Goal: Task Accomplishment & Management: Manage account settings

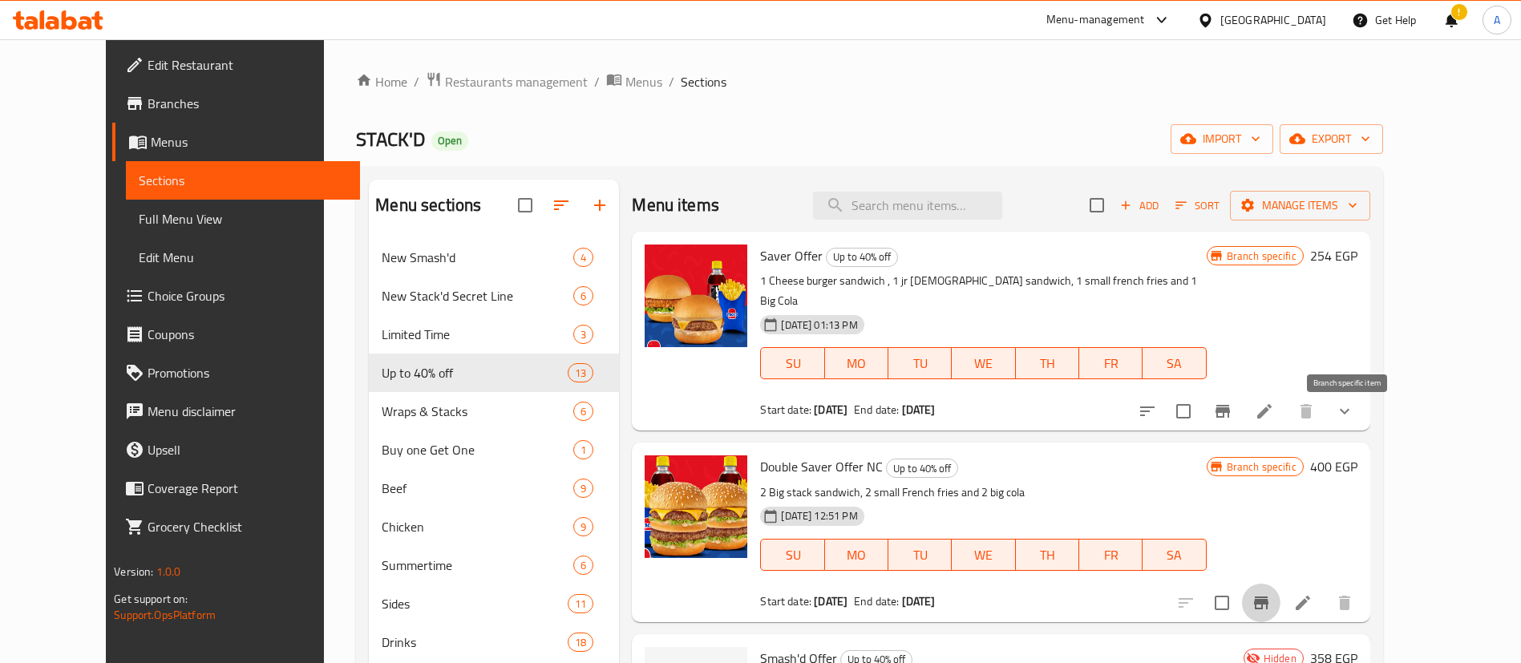
scroll to position [160, 0]
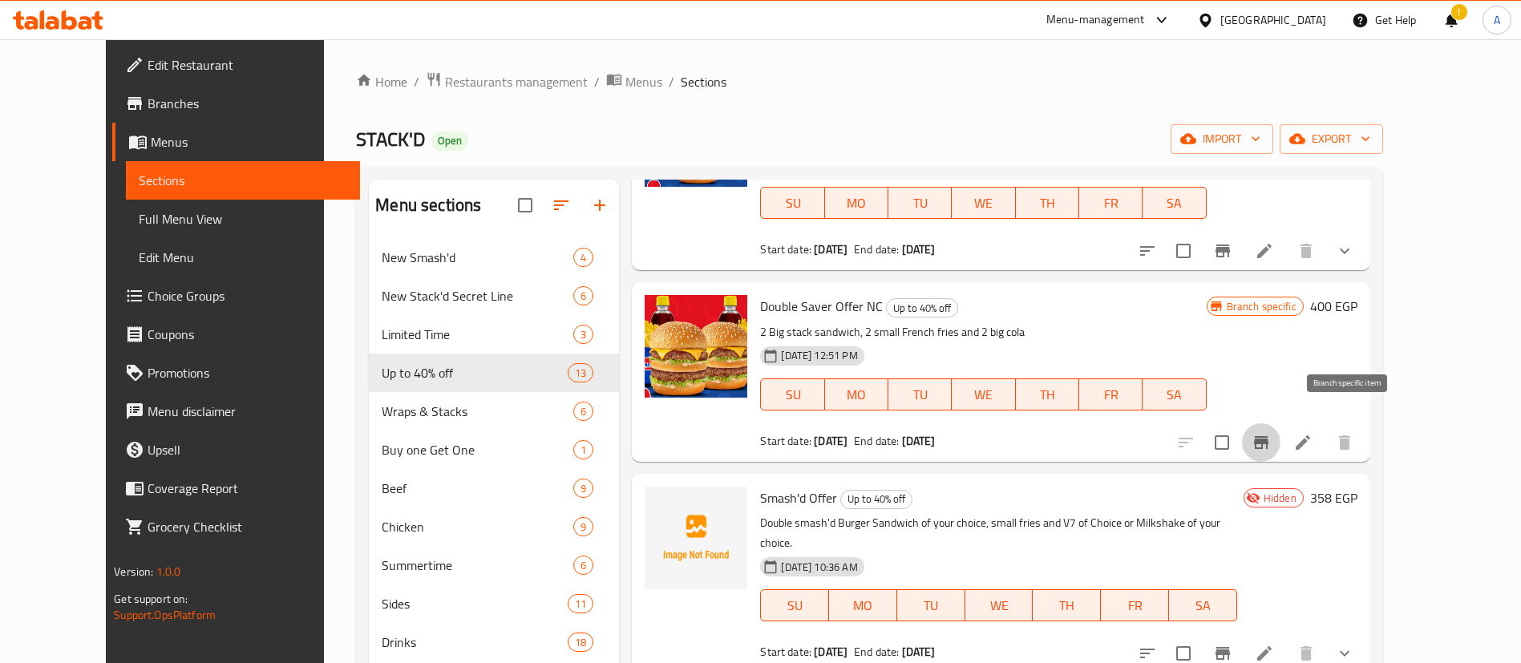
click at [810, 474] on div "Smash'd Offer Up to 40% off Double smash'd Burger Sandwich of your choice, smal…" at bounding box center [1001, 573] width 738 height 199
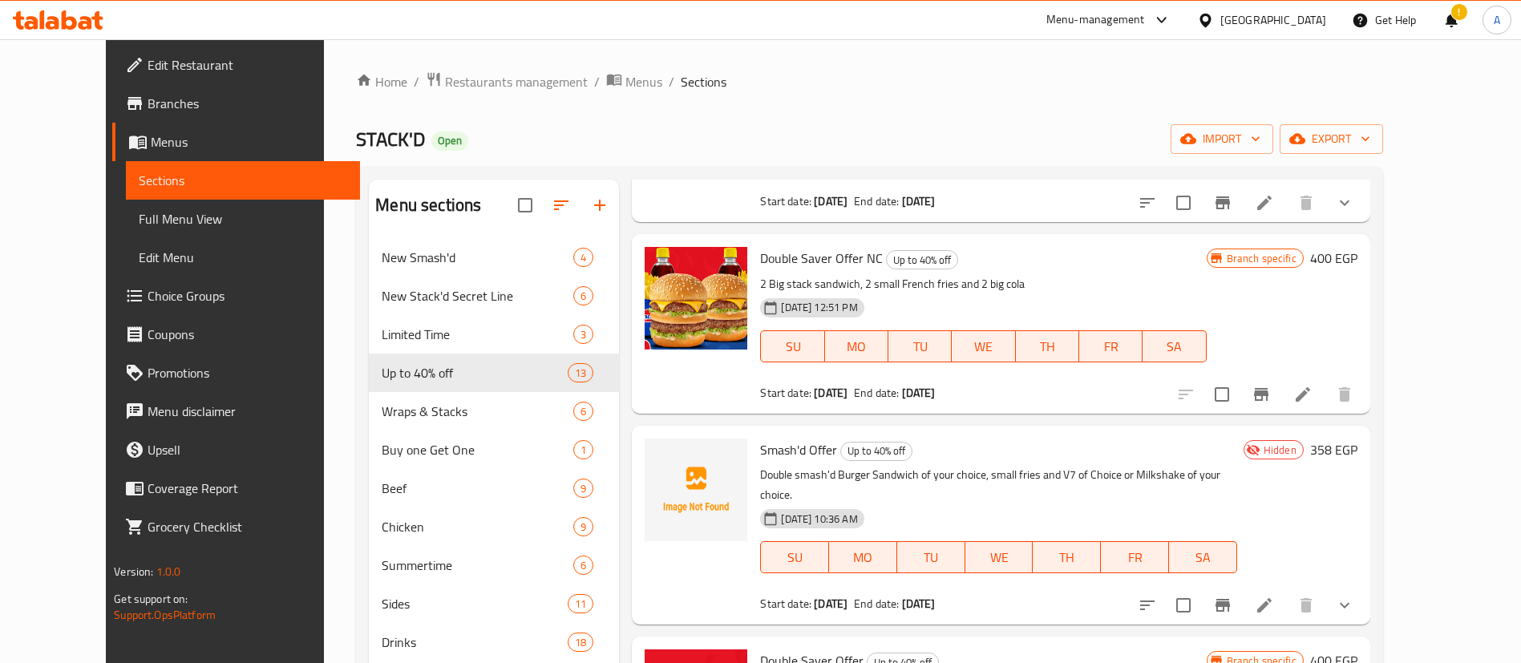
scroll to position [210, 0]
click at [1242, 585] on button "Branch-specific-item" at bounding box center [1223, 604] width 38 height 38
click at [1287, 589] on li at bounding box center [1264, 603] width 45 height 29
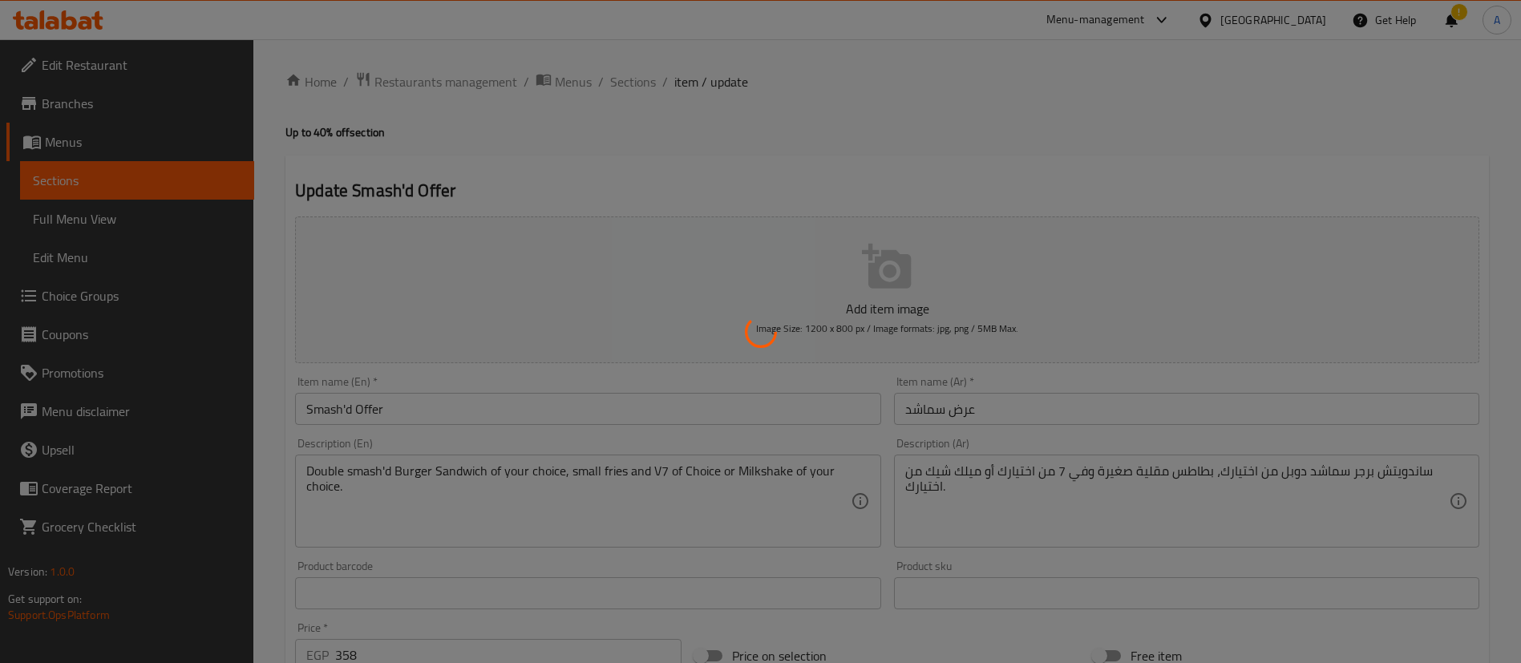
type input "اختيارك من ساندويتش برجر سماشد دوبل:"
type input "1"
type input "اختيارك من المشروبات:"
type input "1"
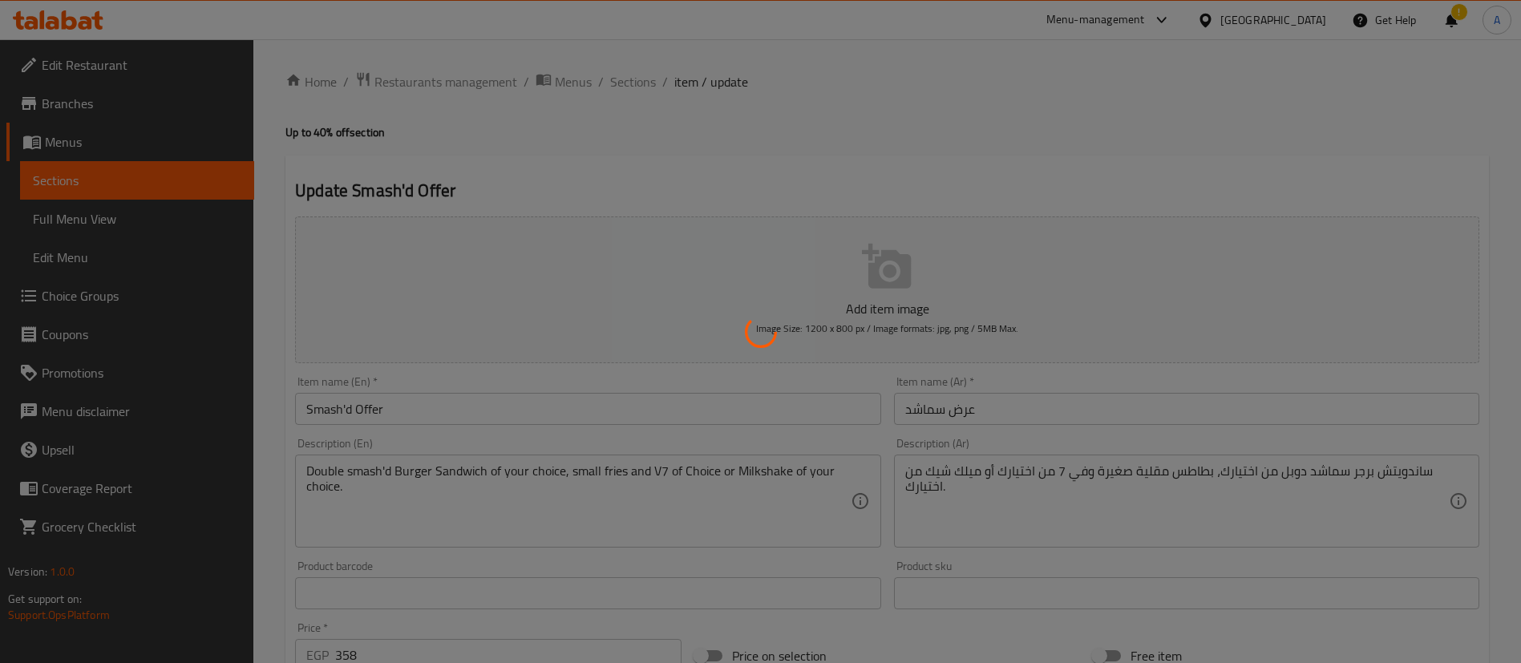
type input "1"
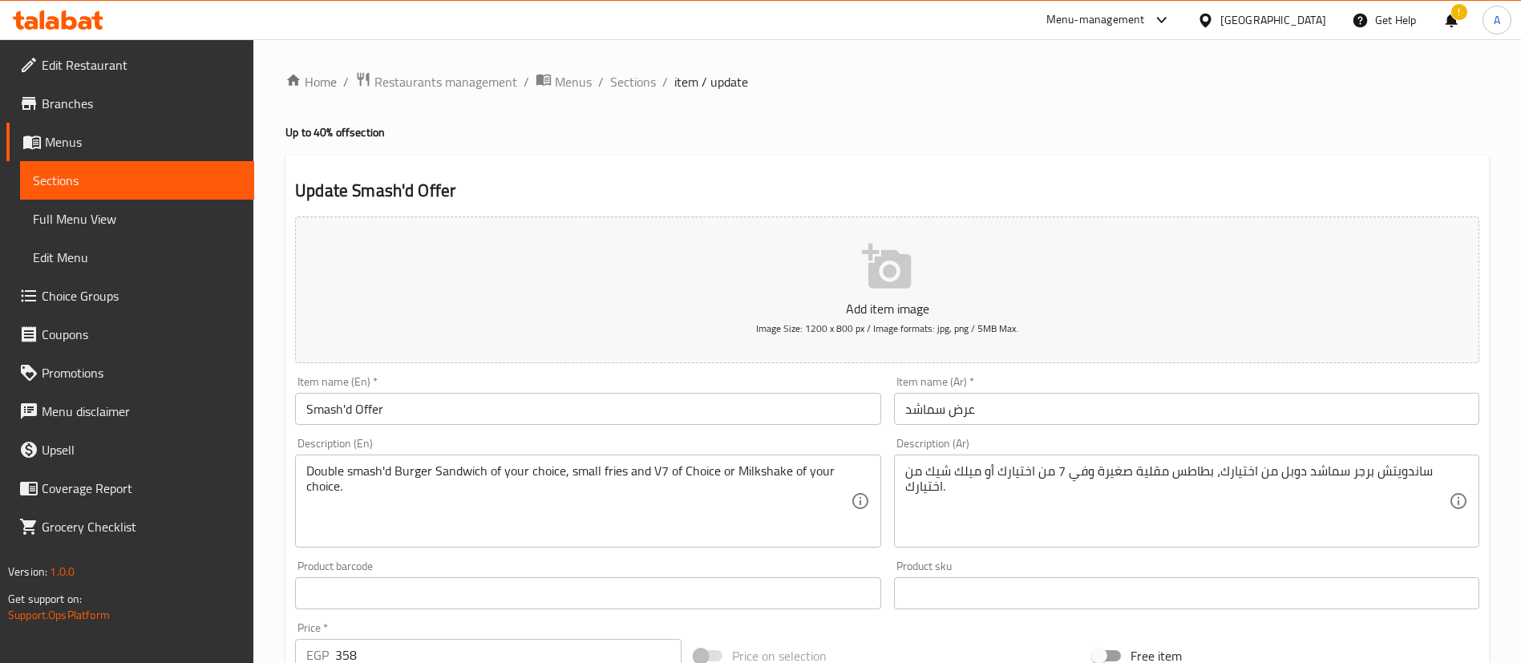
click at [650, 145] on div "Home / Restaurants management / Menus / Sections / item / update Up to 40% off …" at bounding box center [887, 632] width 1204 height 1122
click at [362, 192] on h2 "Update Smash'd Offer" at bounding box center [887, 191] width 1184 height 24
click at [350, 400] on input "Smash'd Offer" at bounding box center [587, 409] width 585 height 32
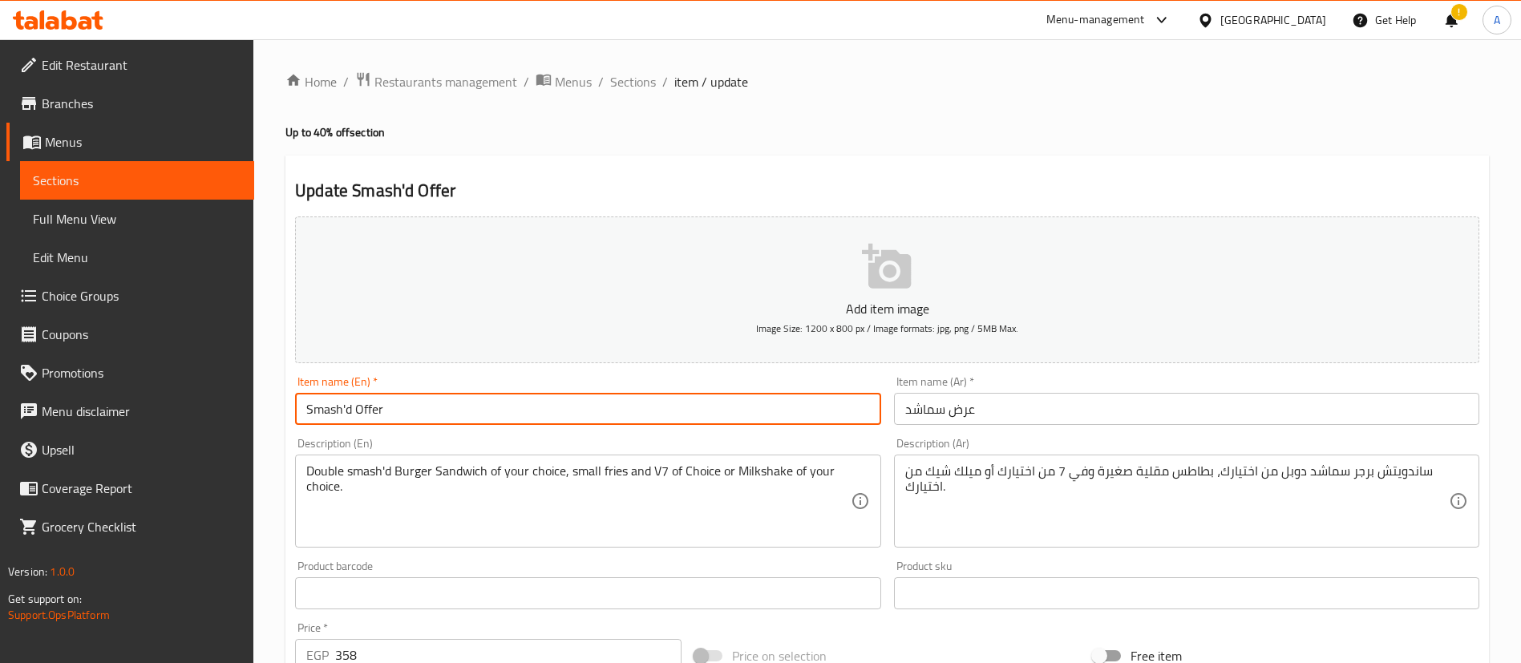
click at [350, 400] on input "Smash'd Offer" at bounding box center [587, 409] width 585 height 32
click at [664, 184] on h2 "Update Smash'd Offer" at bounding box center [887, 191] width 1184 height 24
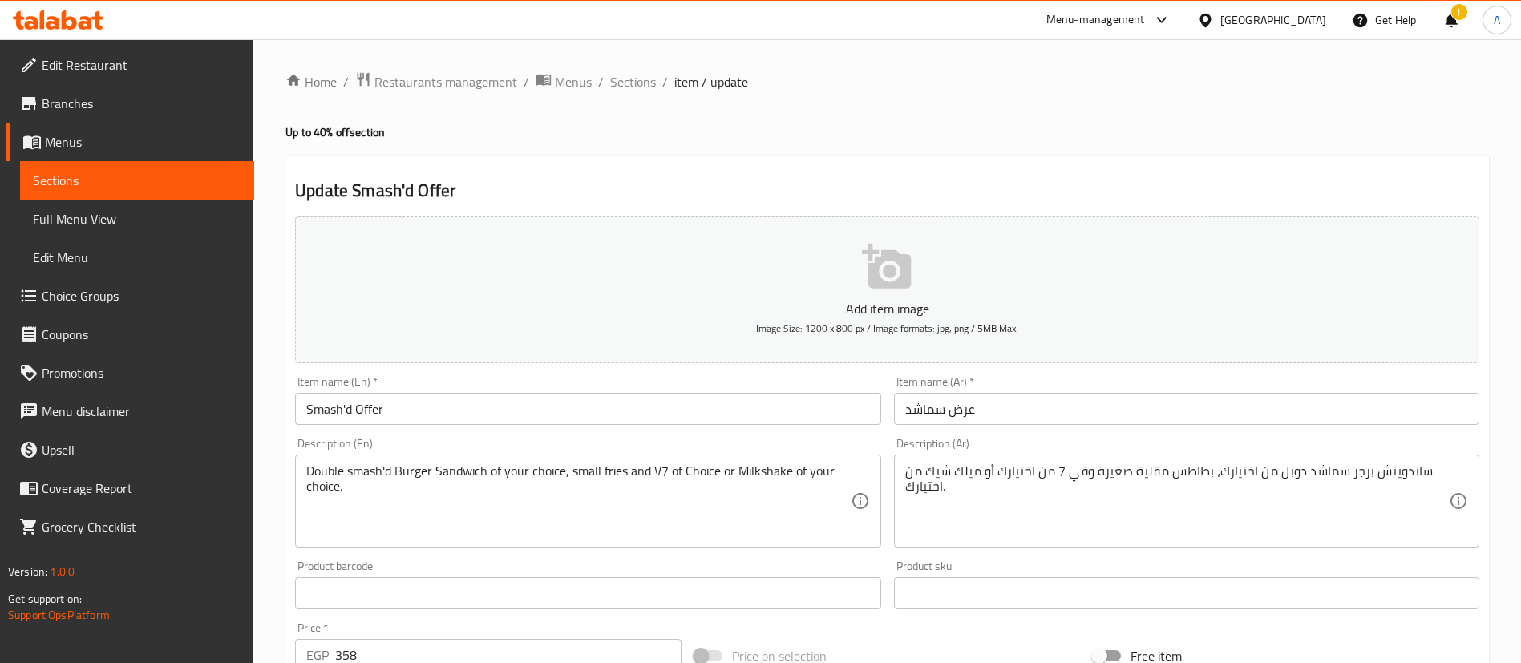
click at [935, 273] on button "Add item image Image Size: 1200 x 800 px / Image formats: jpg, png / 5MB Max." at bounding box center [887, 290] width 1184 height 147
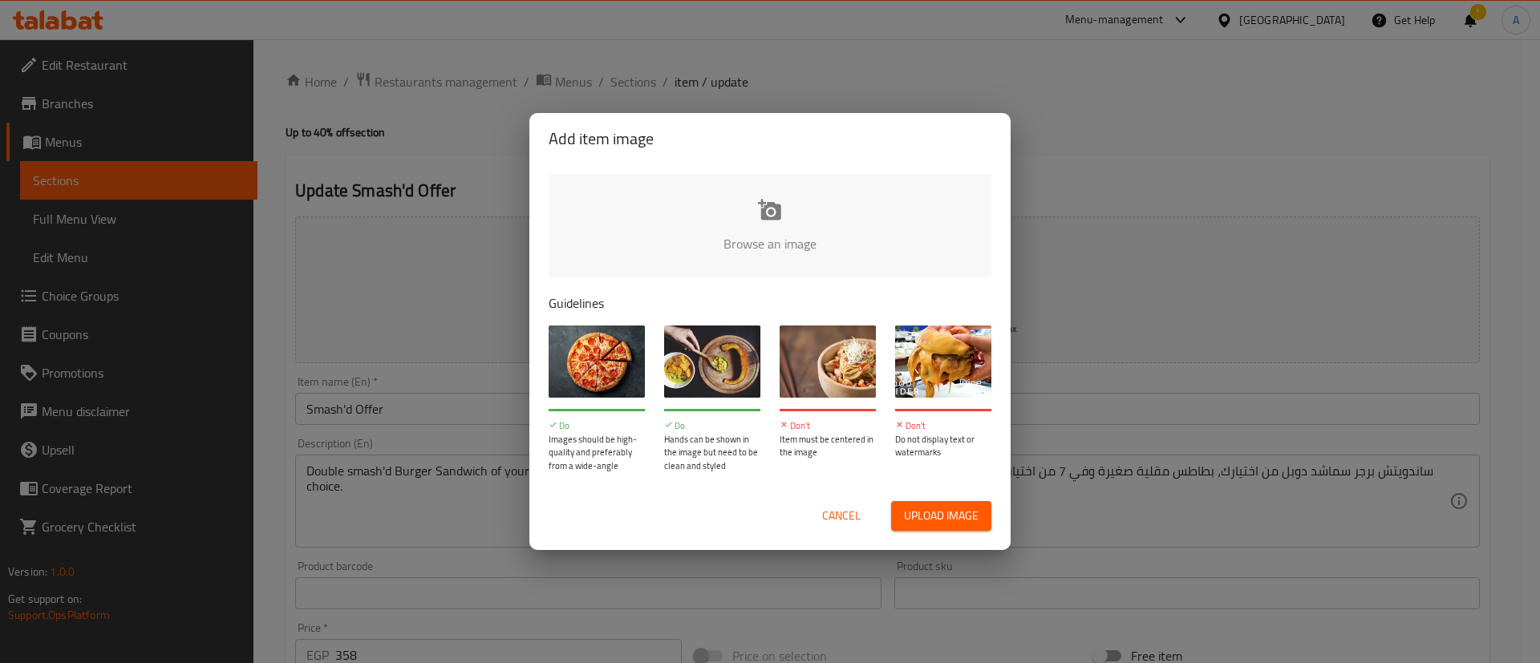
click at [869, 229] on input "file" at bounding box center [1312, 249] width 1527 height 150
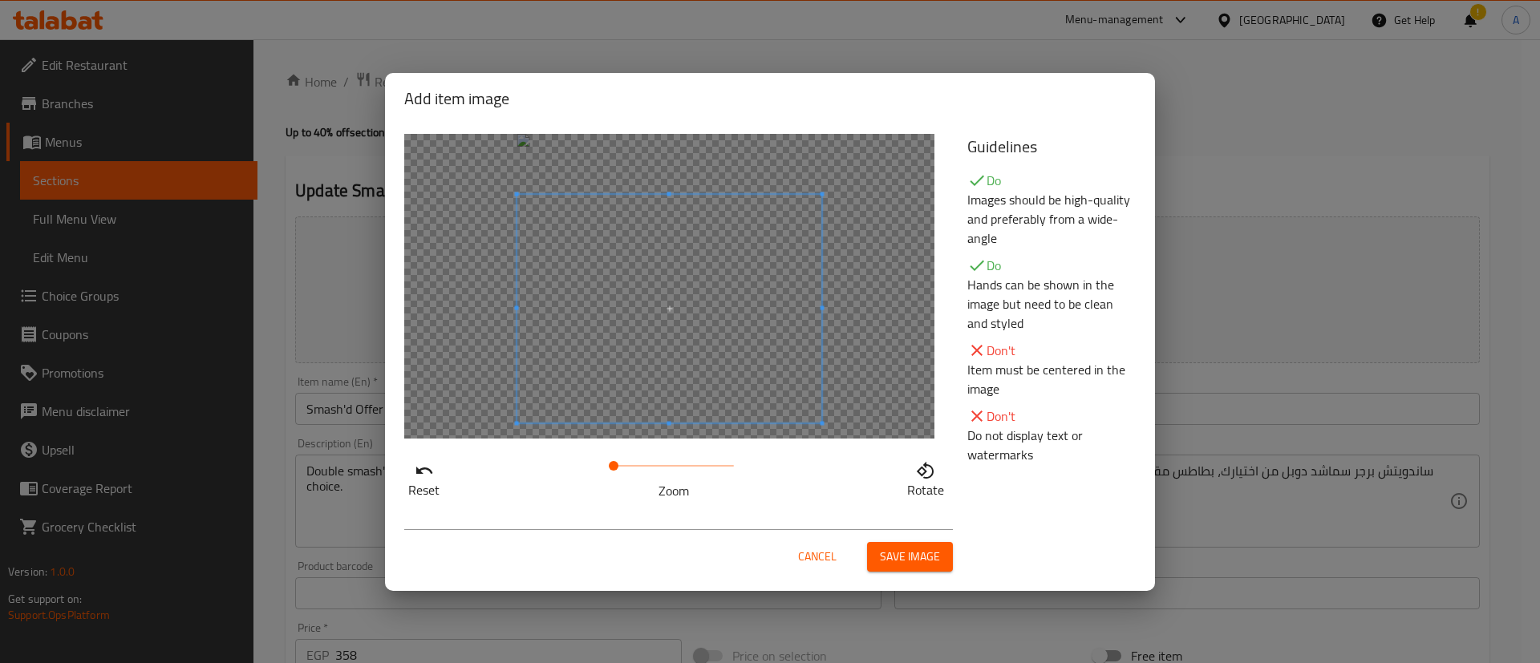
click at [739, 412] on span at bounding box center [669, 308] width 305 height 229
click at [797, 397] on div at bounding box center [669, 308] width 305 height 229
drag, startPoint x: 610, startPoint y: 464, endPoint x: 618, endPoint y: 465, distance: 8.1
click at [618, 465] on span at bounding box center [618, 466] width 10 height 10
click at [666, 326] on span at bounding box center [668, 306] width 321 height 241
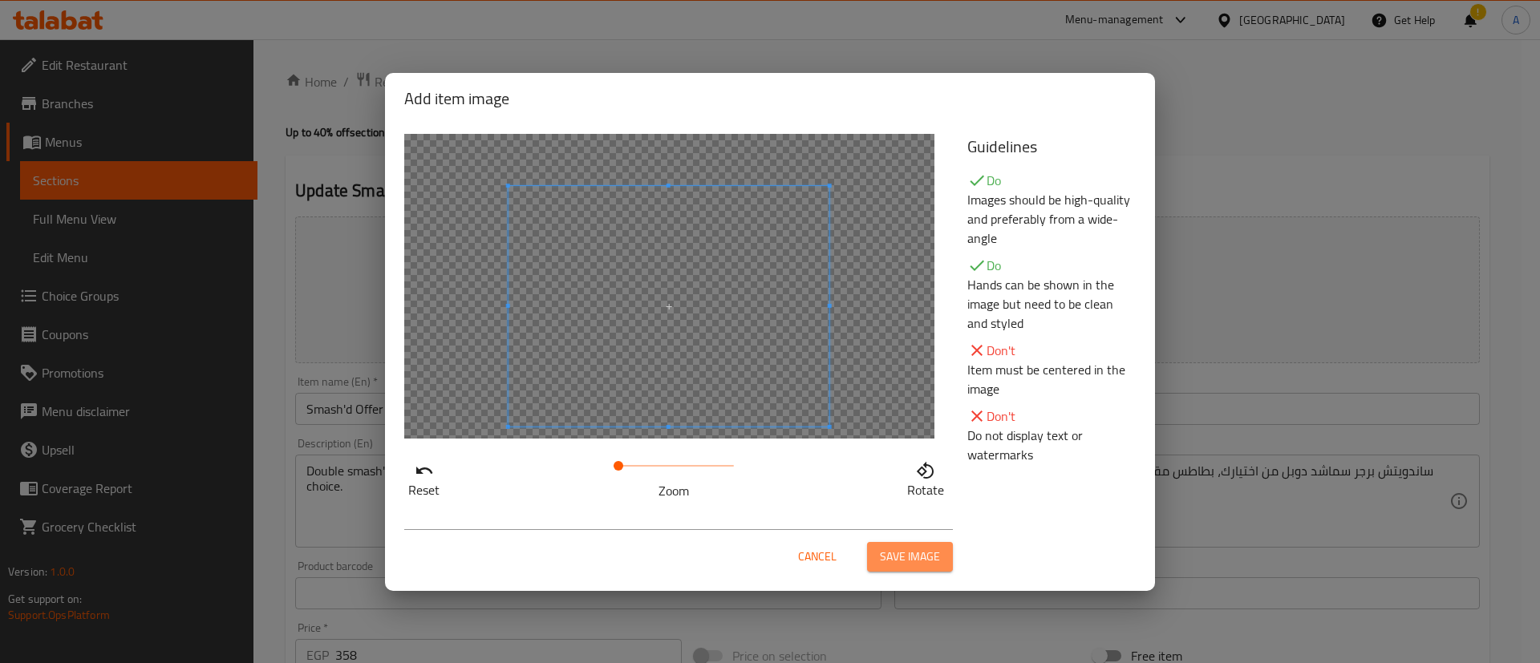
click at [904, 547] on span "Save image" at bounding box center [910, 557] width 60 height 20
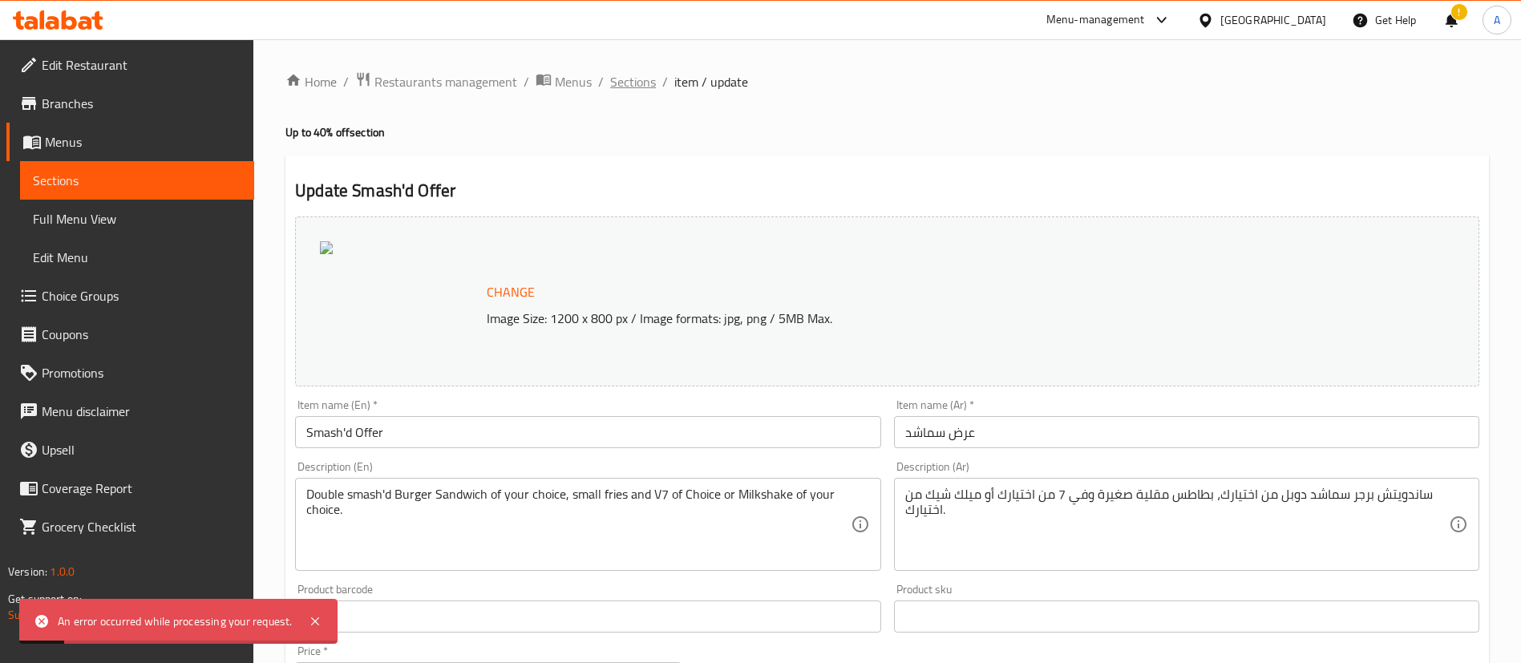
click at [628, 77] on span "Sections" at bounding box center [633, 81] width 46 height 19
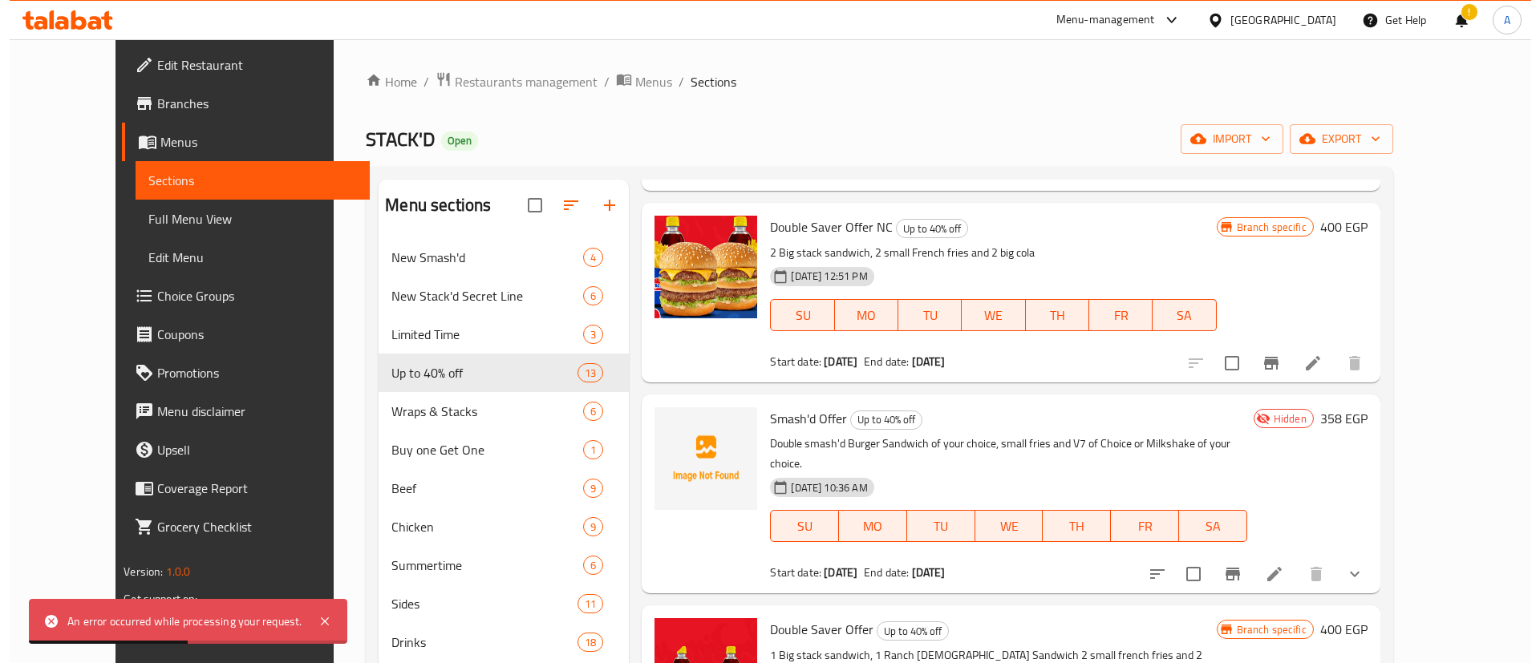
scroll to position [241, 0]
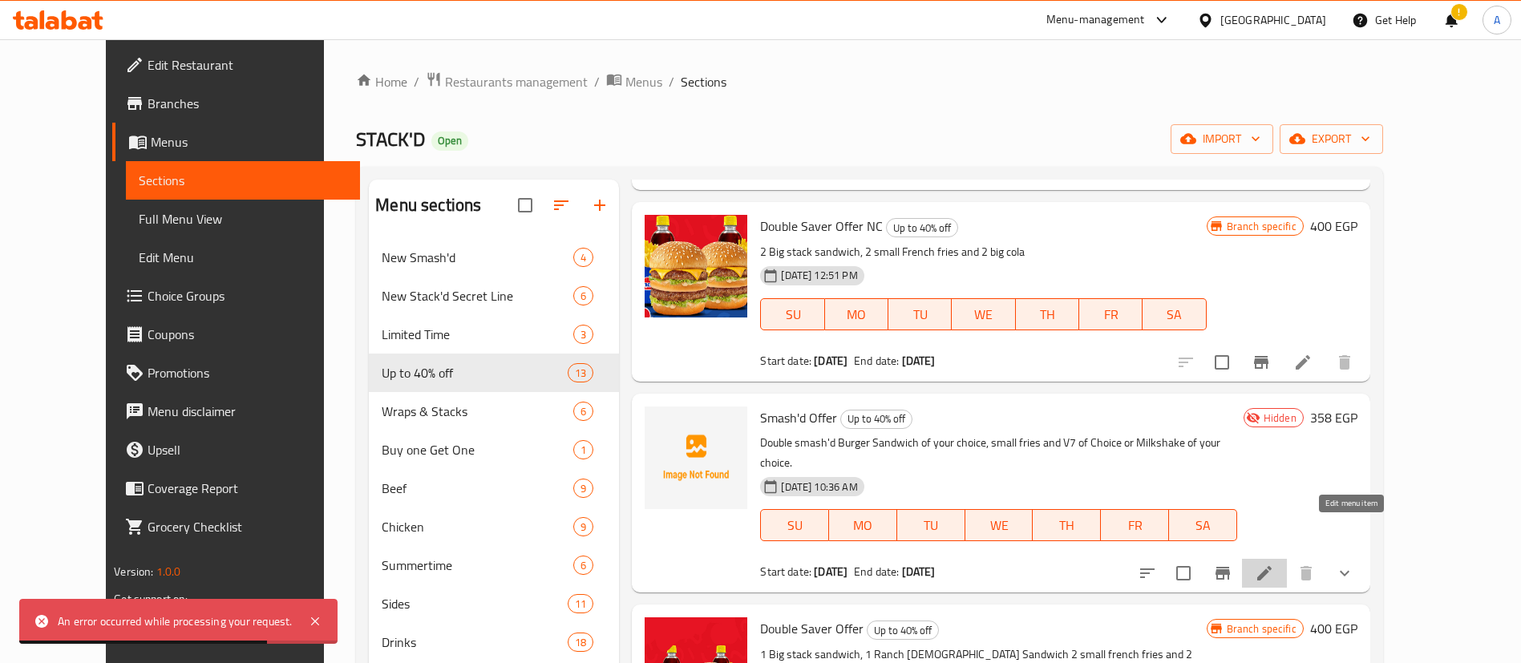
click at [1274, 564] on icon at bounding box center [1264, 573] width 19 height 19
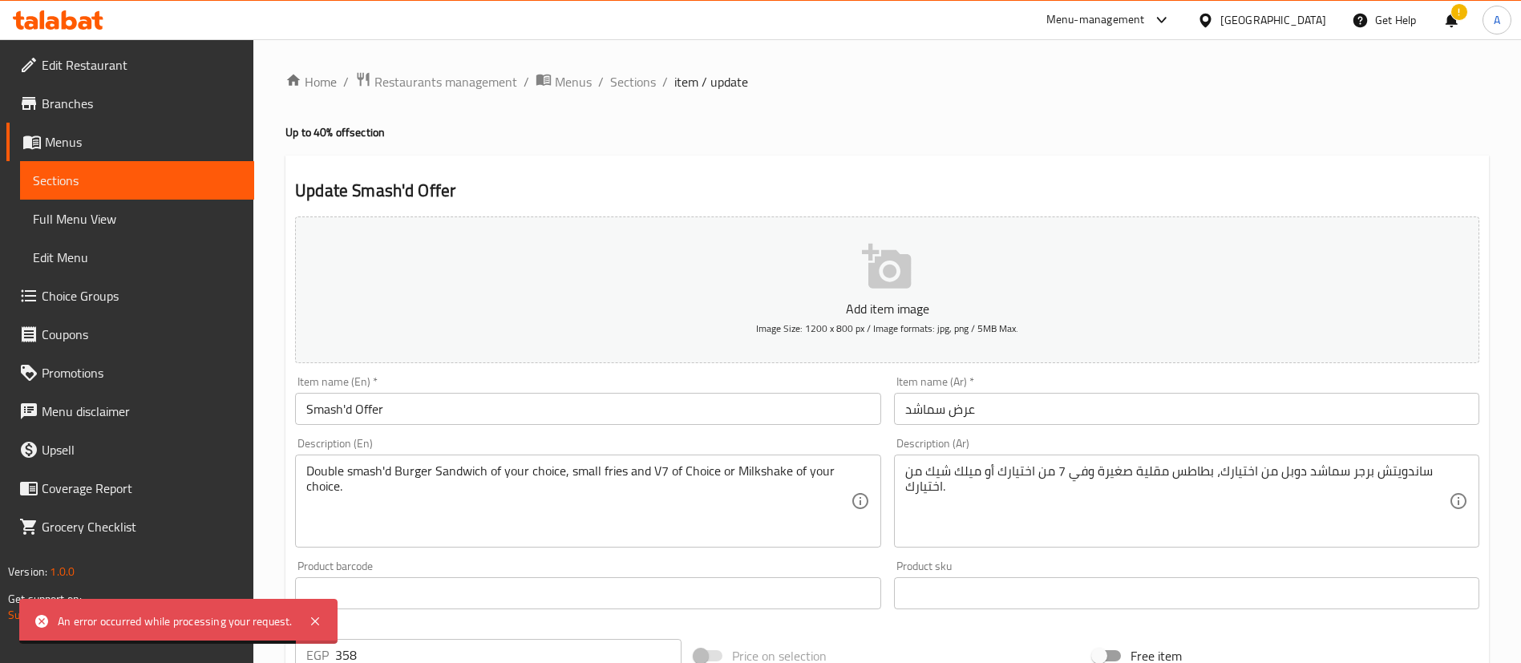
click at [119, 217] on span "Full Menu View" at bounding box center [137, 218] width 209 height 19
click at [109, 255] on span "Edit Menu" at bounding box center [137, 257] width 209 height 19
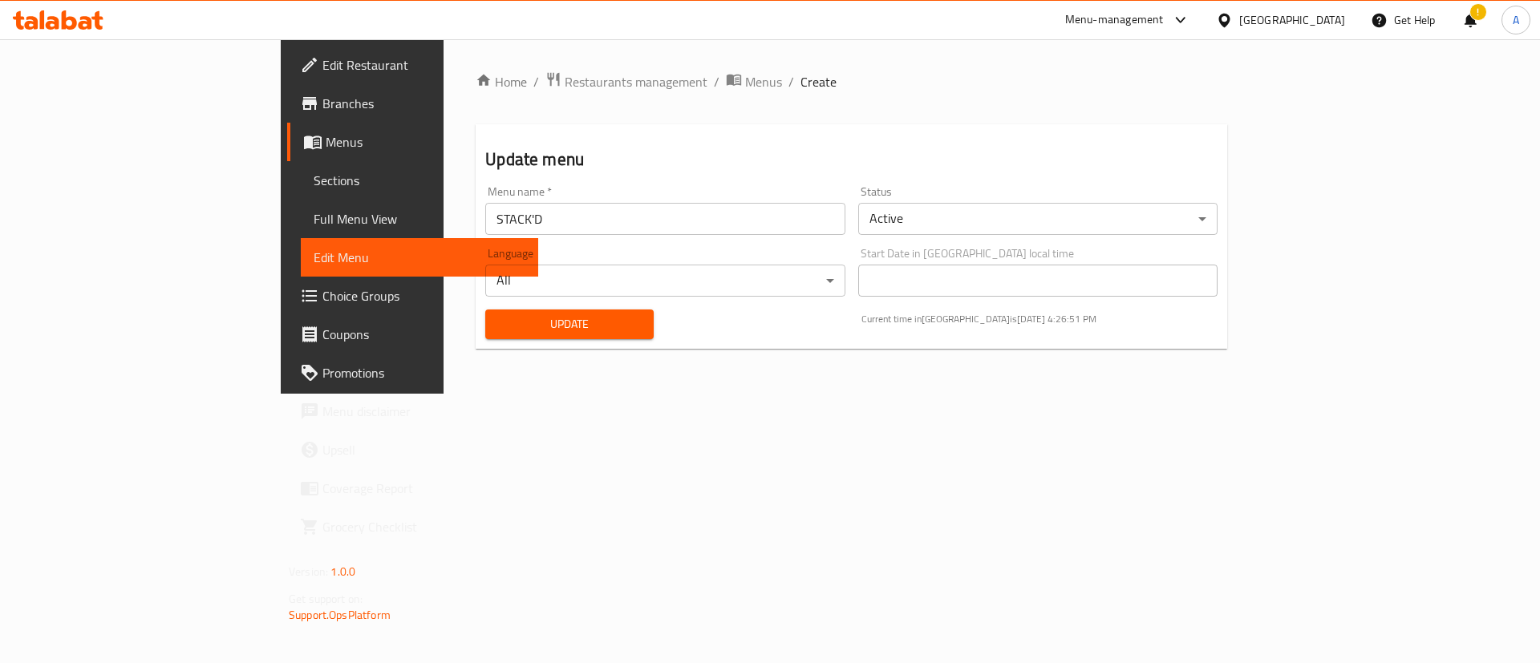
click at [322, 112] on span "Branches" at bounding box center [423, 103] width 203 height 19
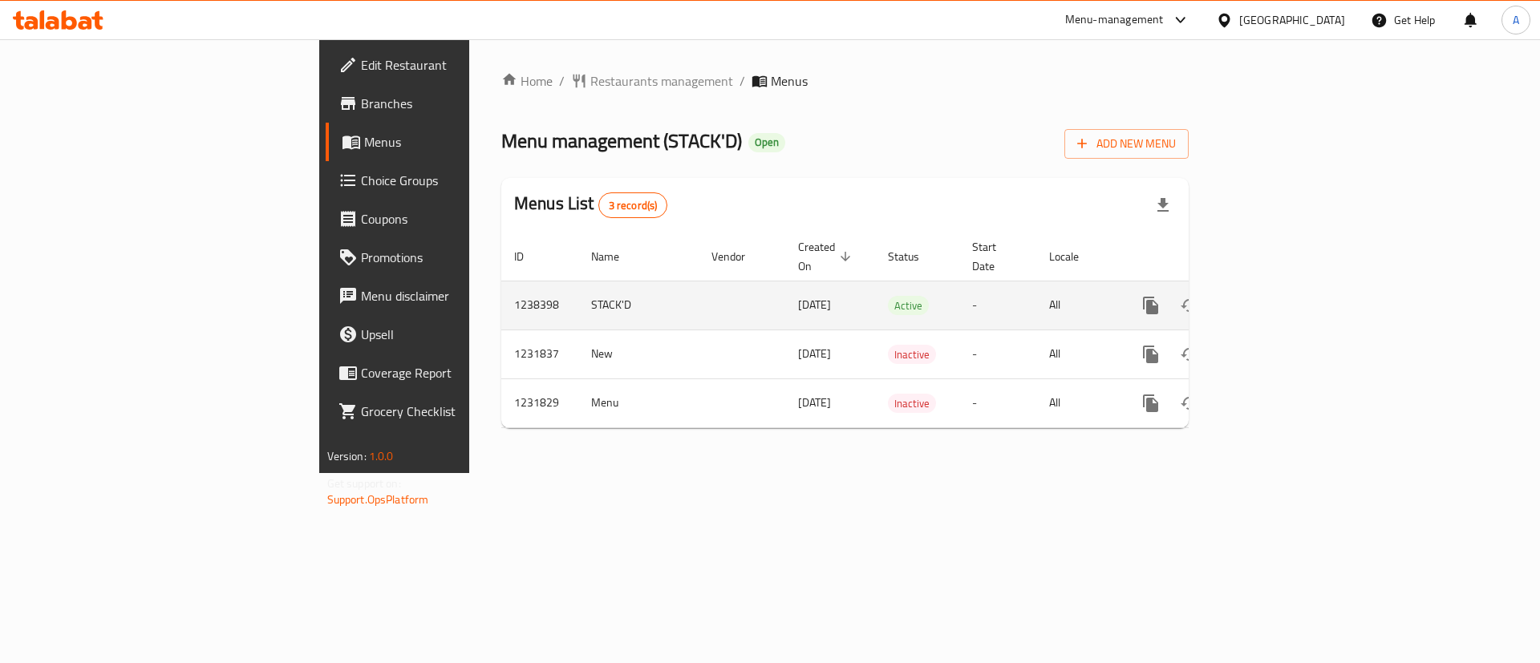
click at [1276, 296] on icon "enhanced table" at bounding box center [1266, 305] width 19 height 19
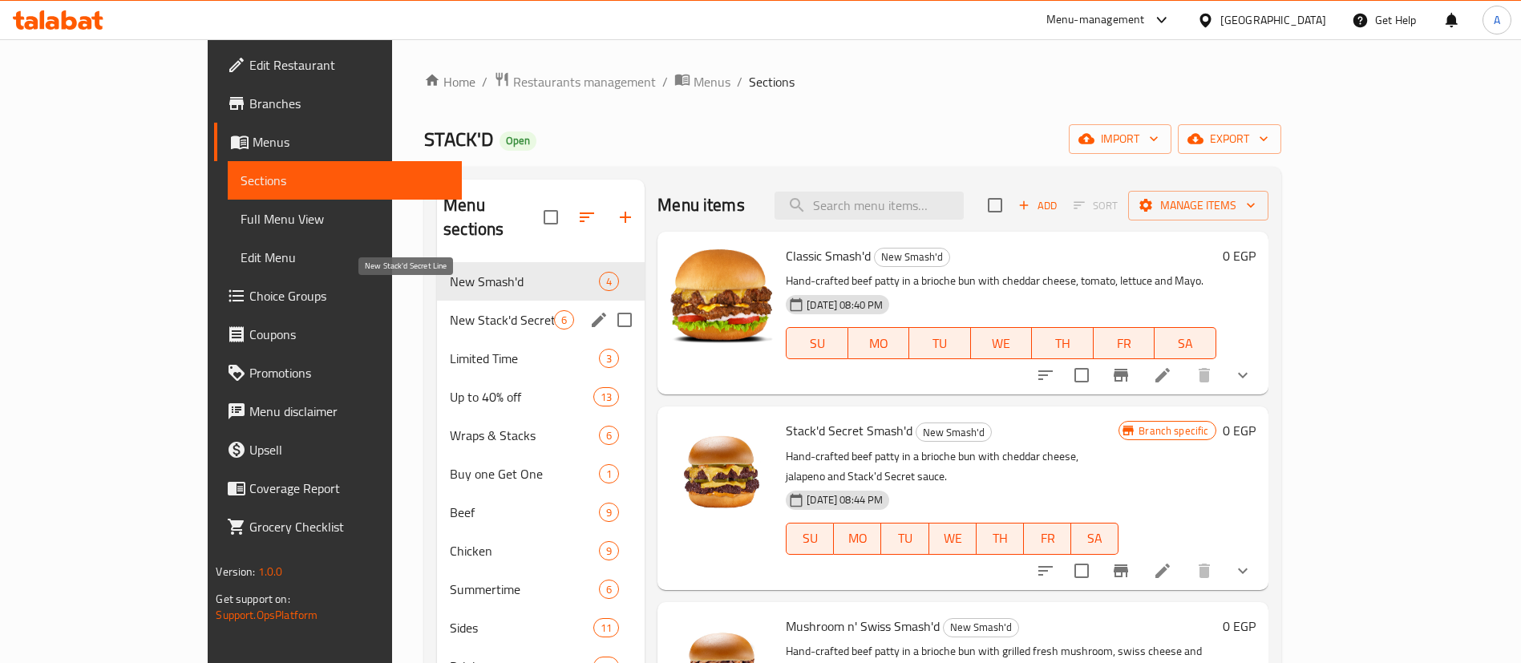
click at [450, 310] on span "New Stack'd Secret Line" at bounding box center [502, 319] width 104 height 19
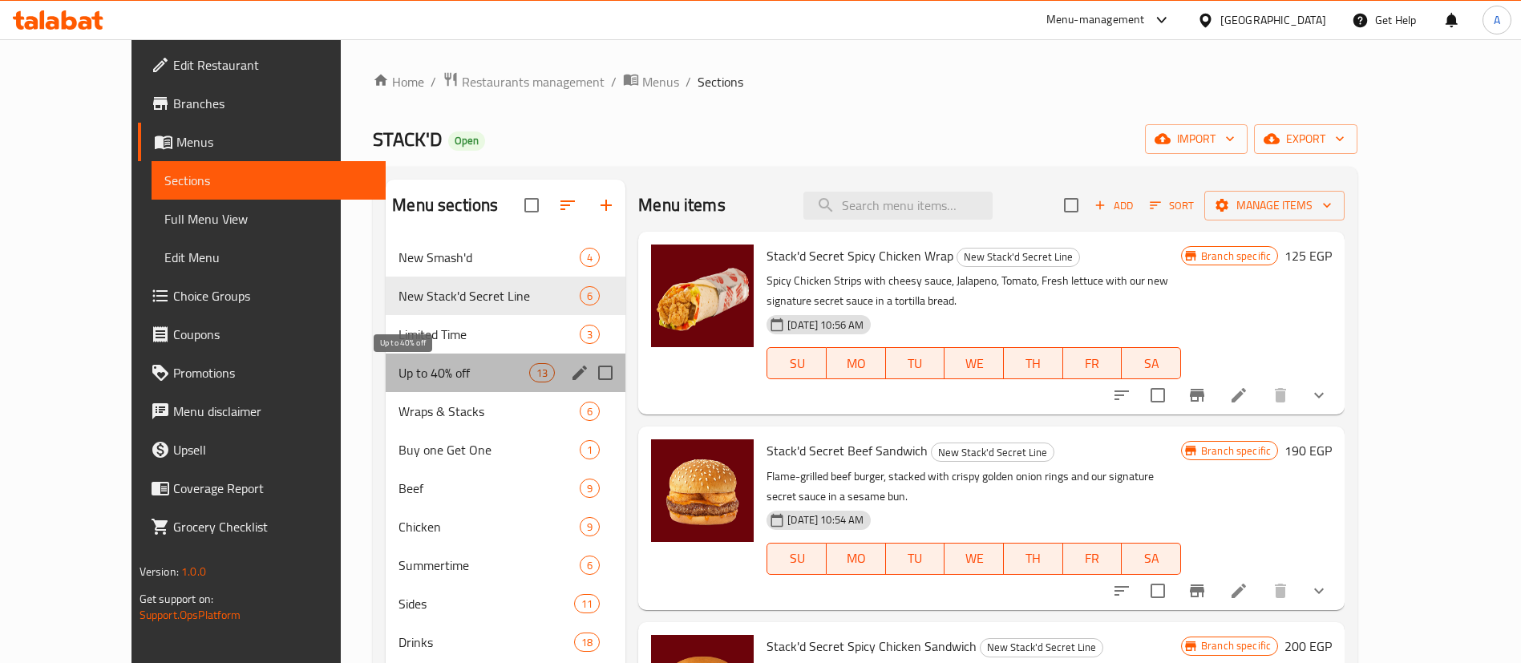
click at [399, 373] on span "Up to 40% off" at bounding box center [464, 372] width 131 height 19
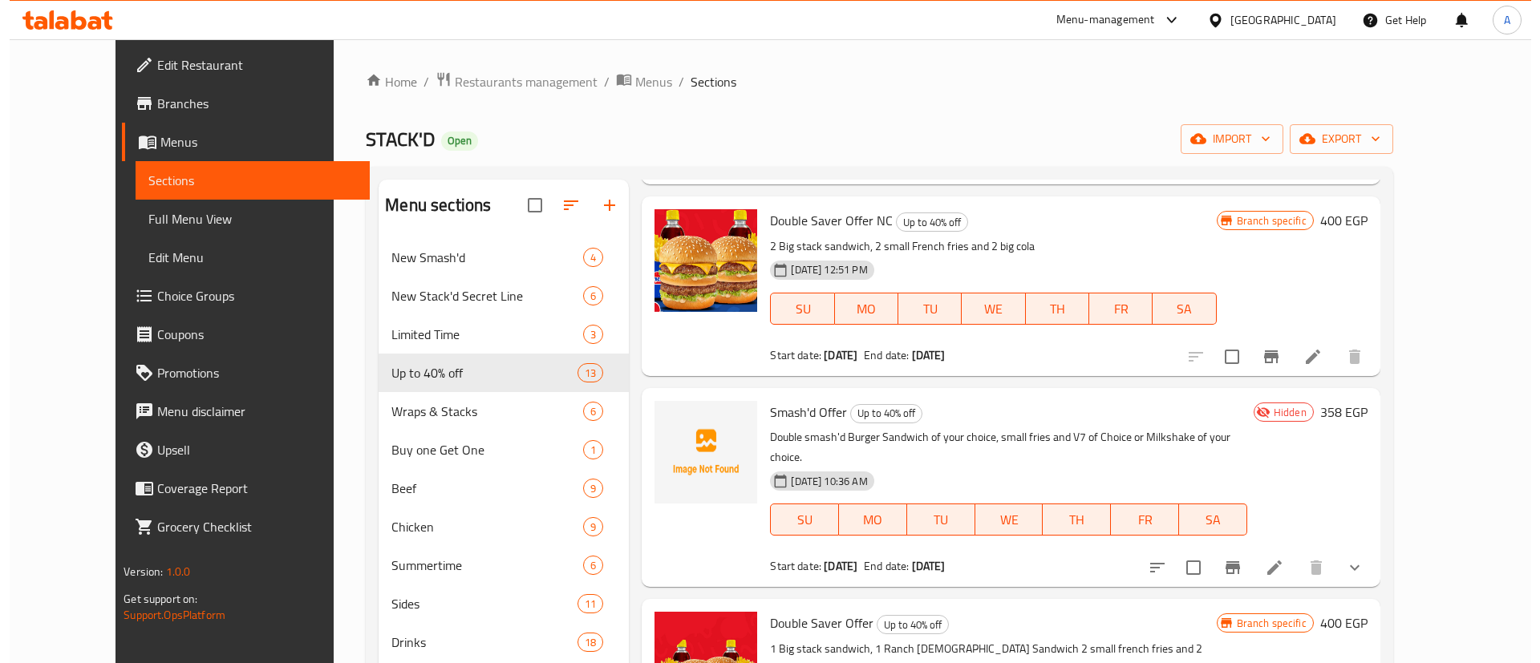
scroll to position [281, 0]
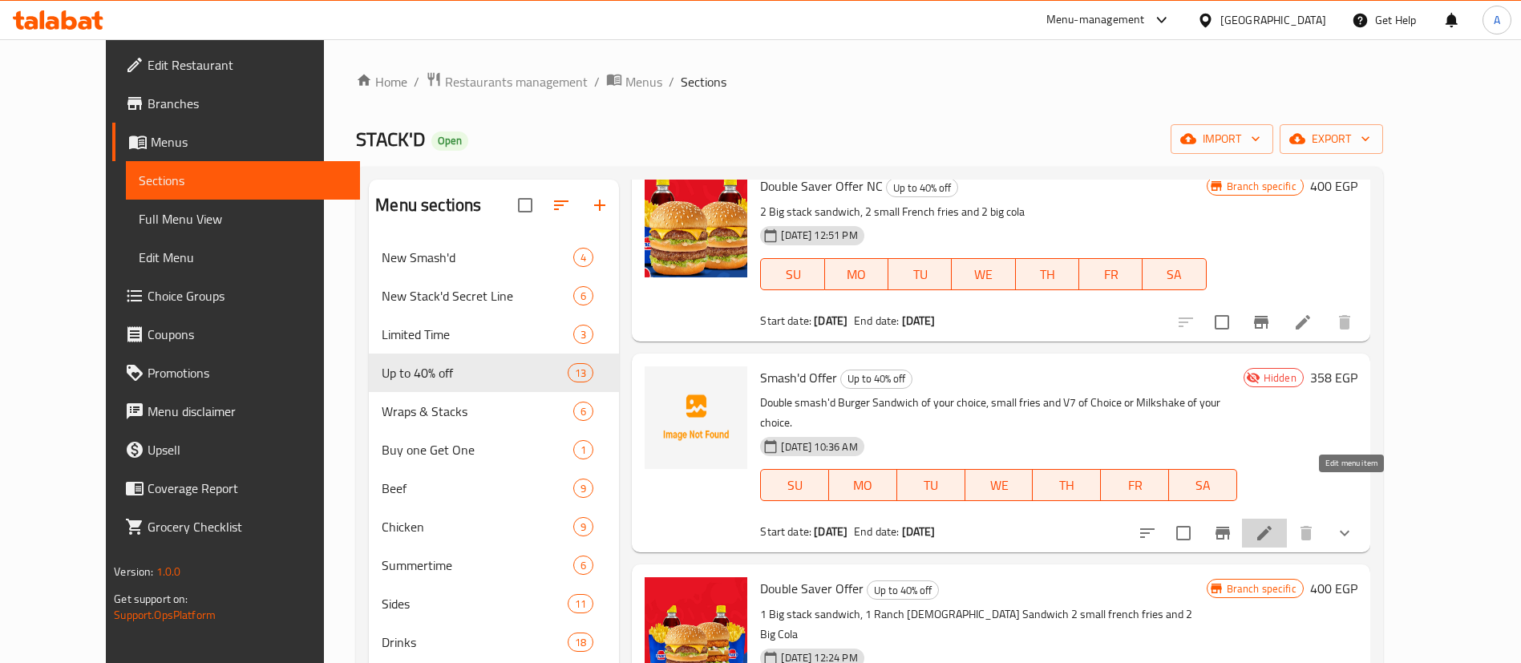
click at [1274, 524] on icon at bounding box center [1264, 533] width 19 height 19
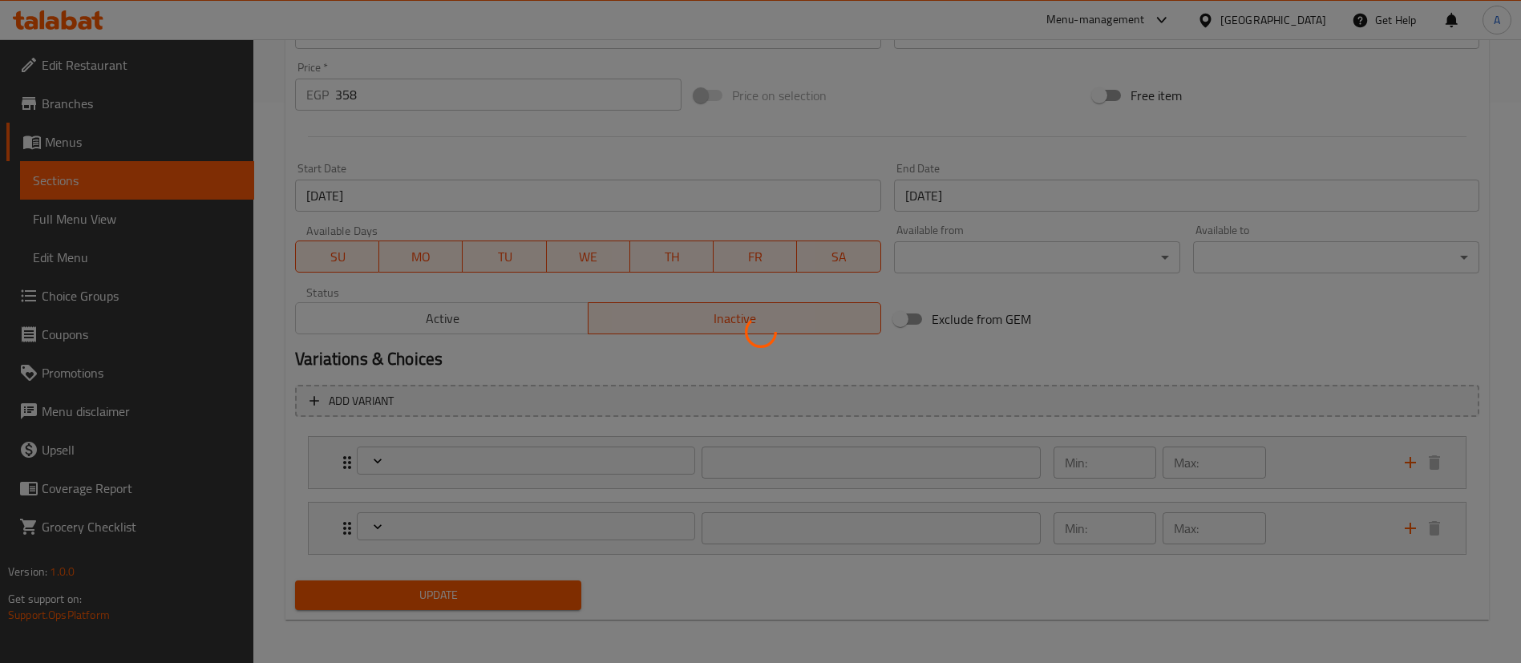
scroll to position [561, 0]
click at [468, 312] on div at bounding box center [760, 331] width 1521 height 663
type input "اختيارك من ساندويتش برجر سماشد دوبل:"
type input "1"
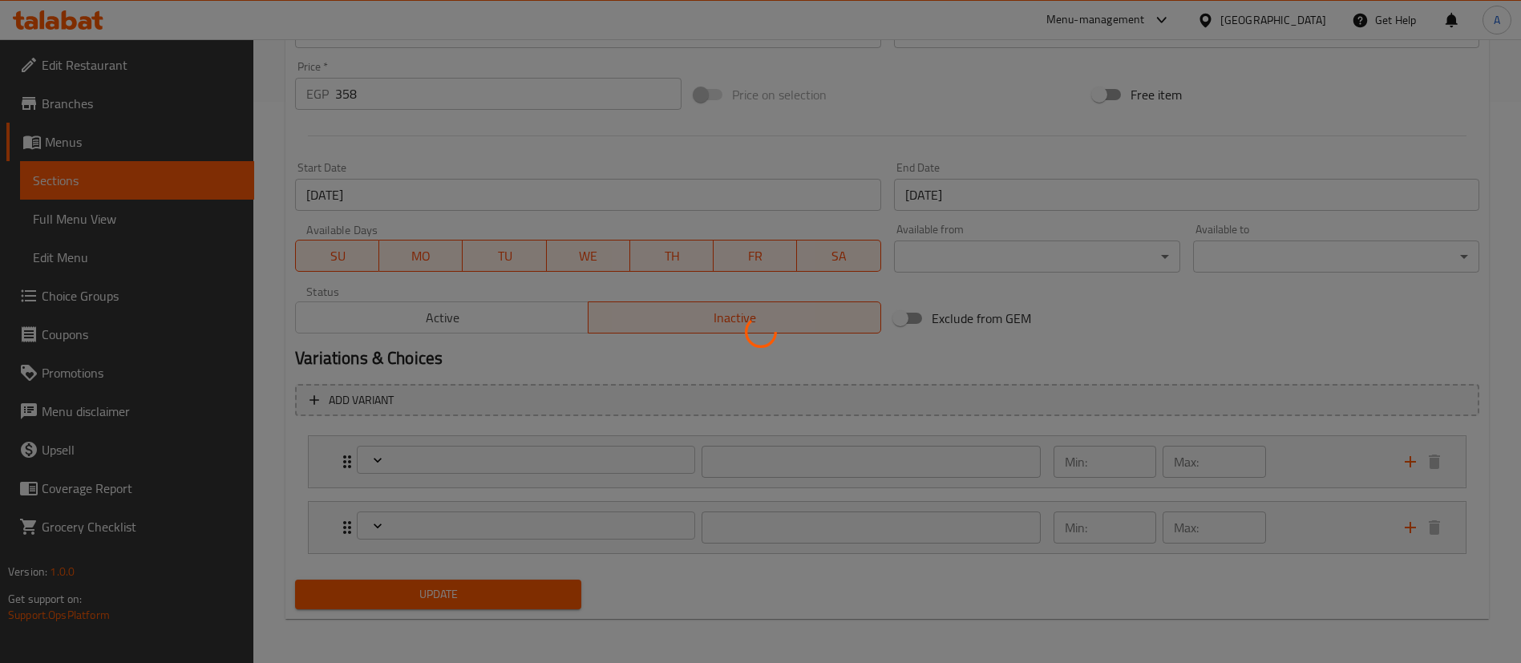
type input "اختيارك من المشروبات:"
type input "1"
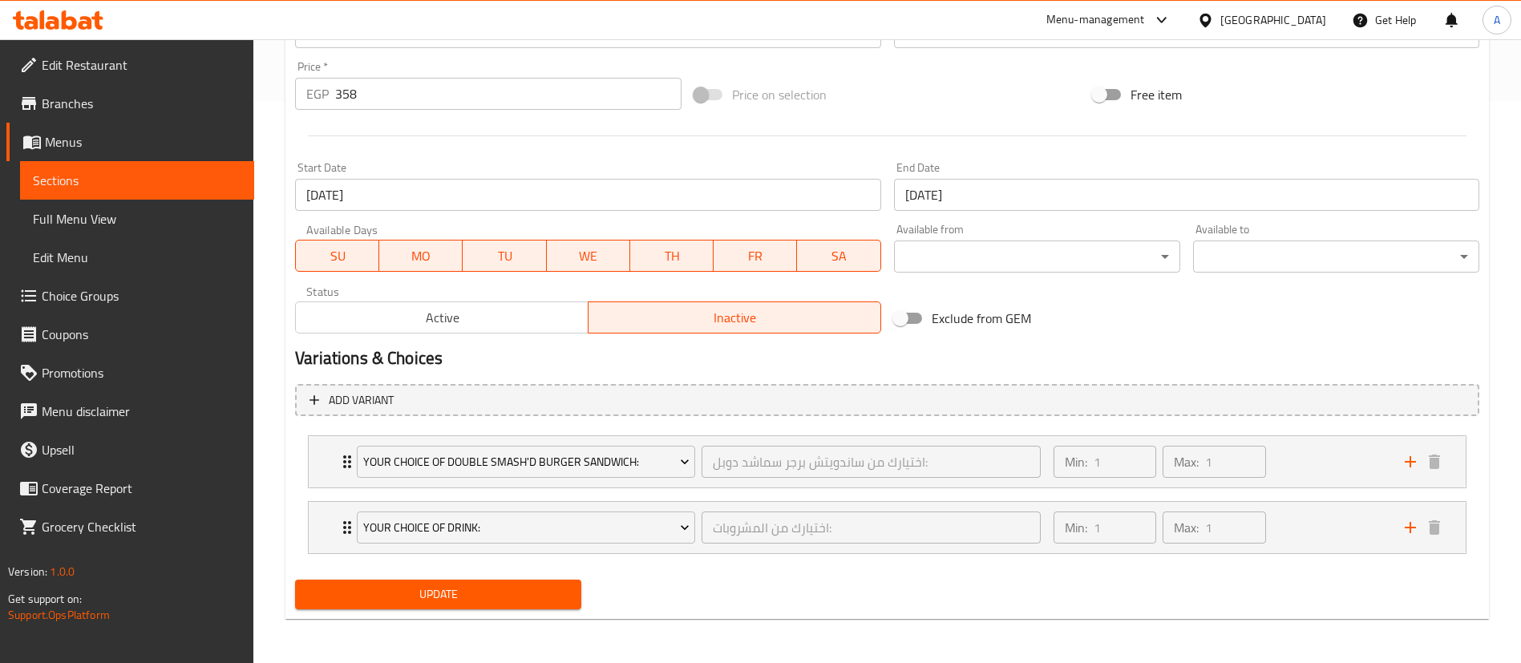
click at [431, 313] on span "Active" at bounding box center [442, 317] width 280 height 23
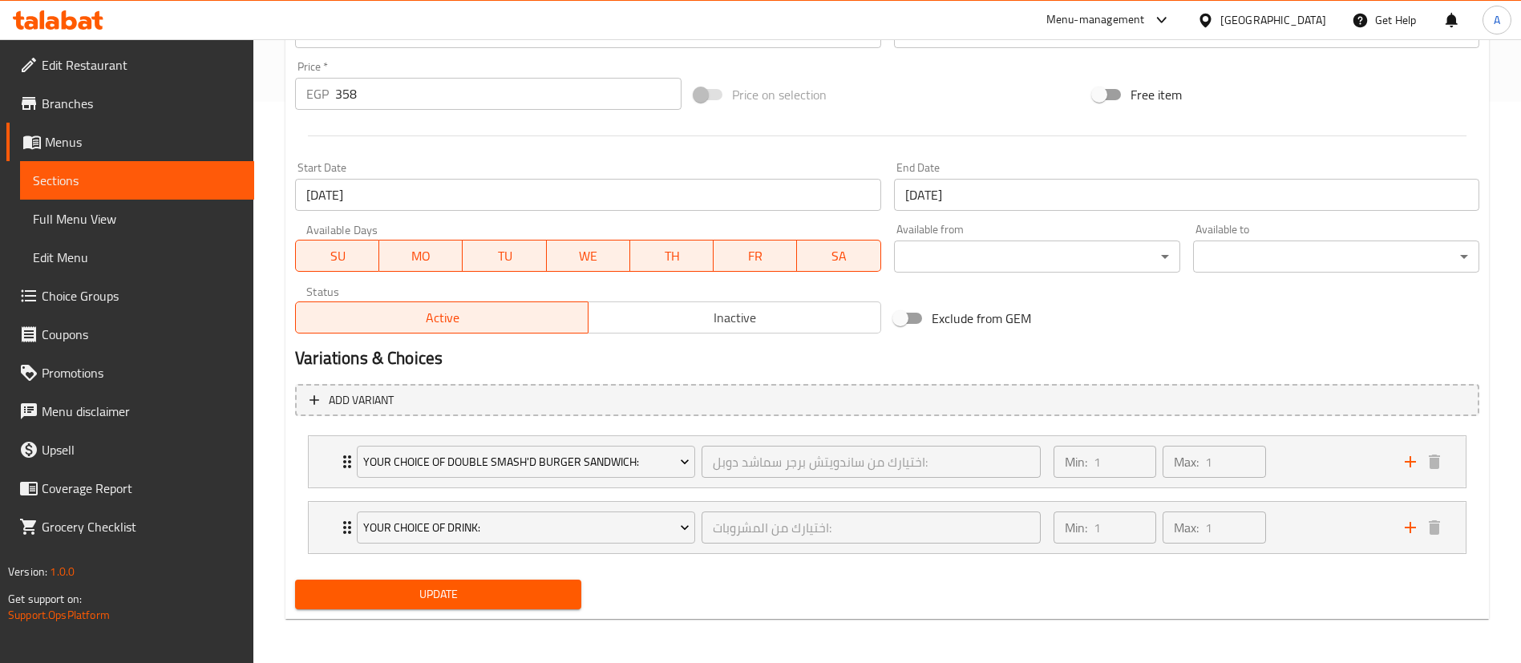
click at [465, 605] on button "Update" at bounding box center [438, 595] width 286 height 30
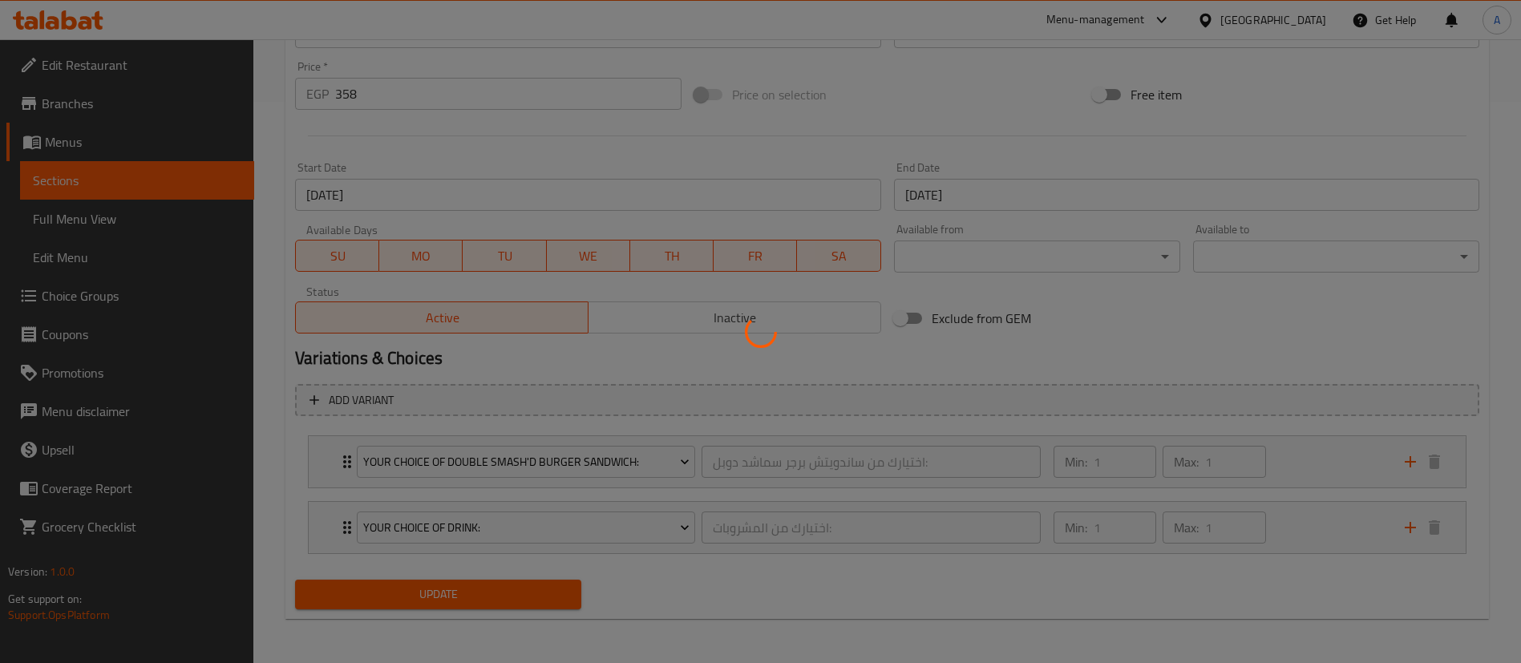
scroll to position [0, 0]
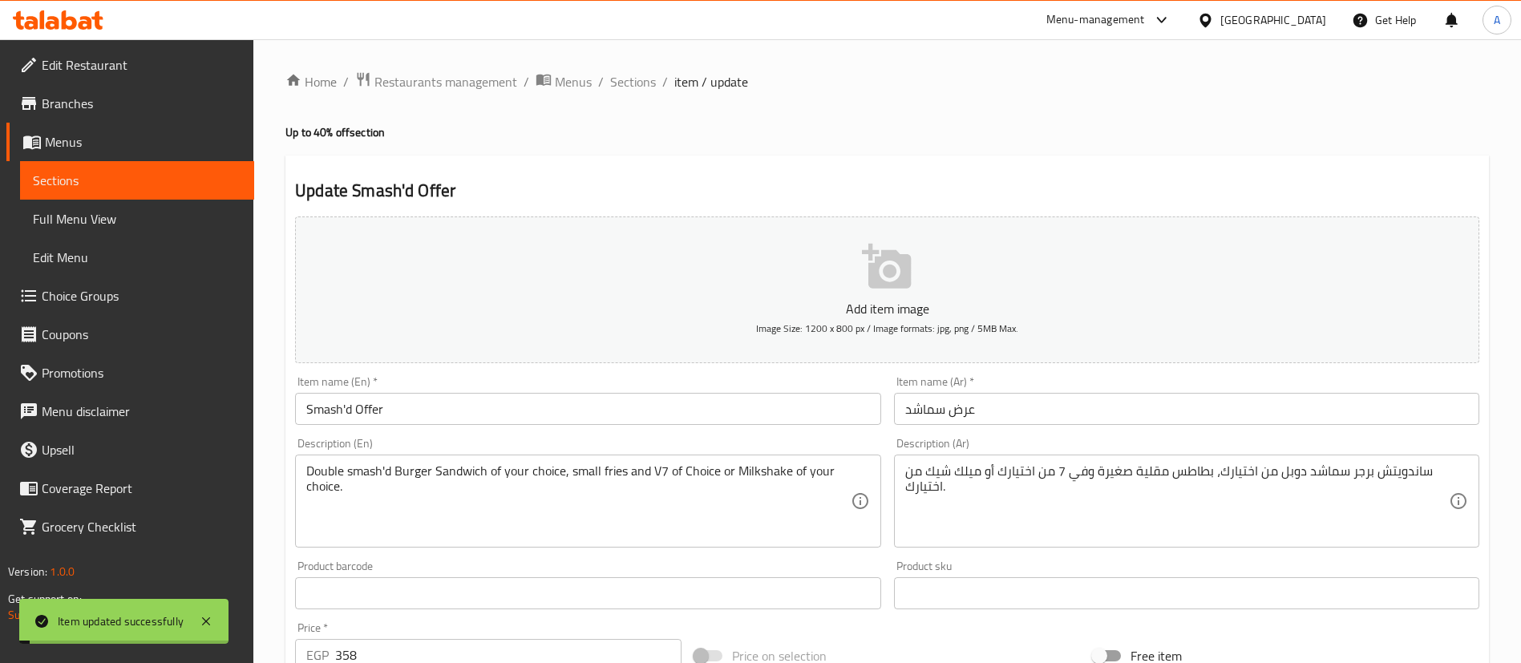
click at [903, 269] on icon "button" at bounding box center [886, 266] width 49 height 45
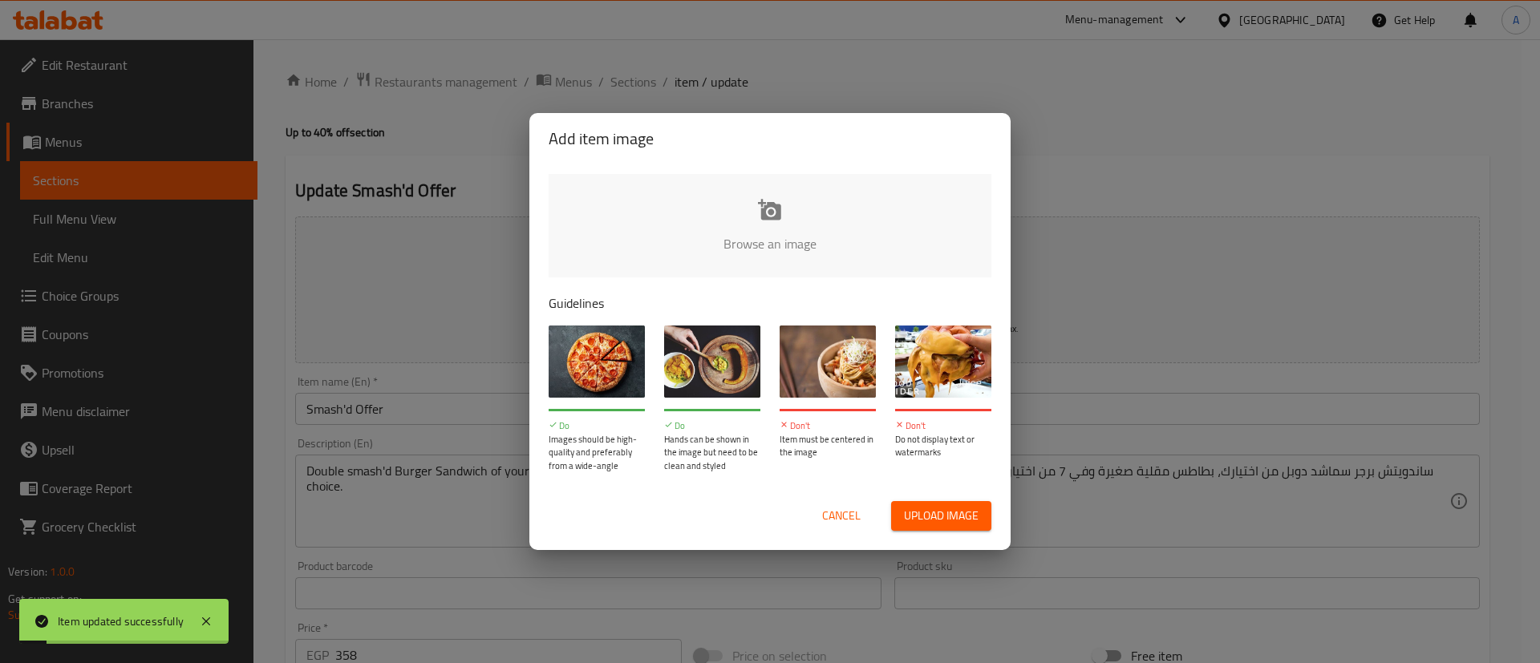
click at [777, 216] on input "file" at bounding box center [1312, 249] width 1527 height 150
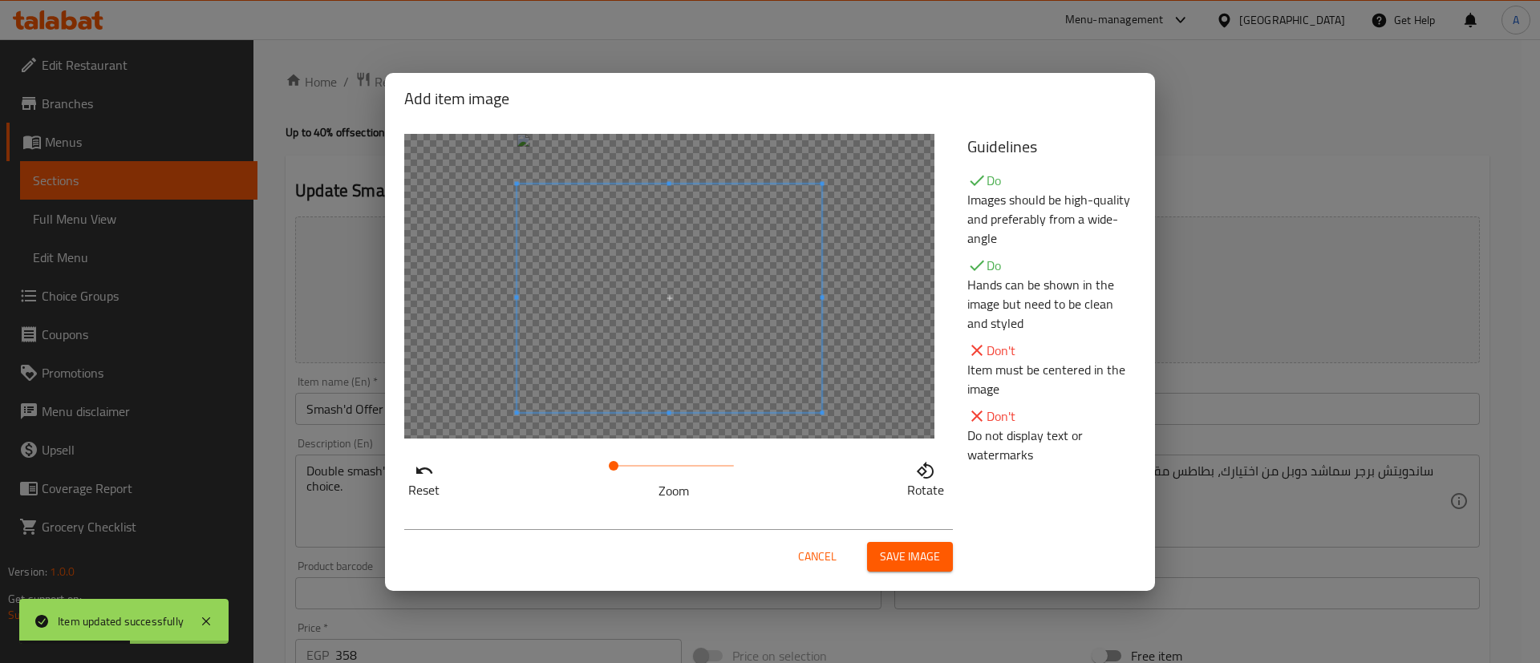
click at [710, 348] on span at bounding box center [669, 298] width 305 height 229
click at [925, 558] on span "Save image" at bounding box center [910, 557] width 60 height 20
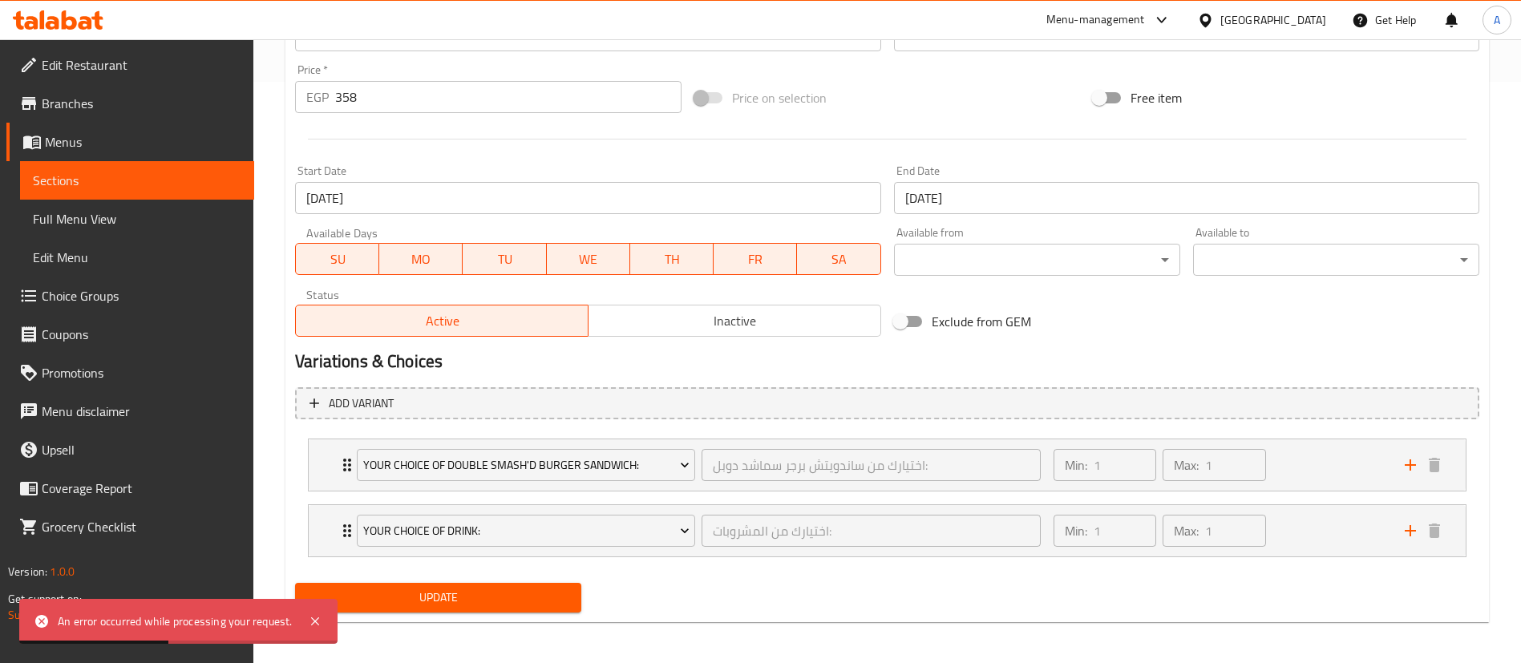
scroll to position [585, 0]
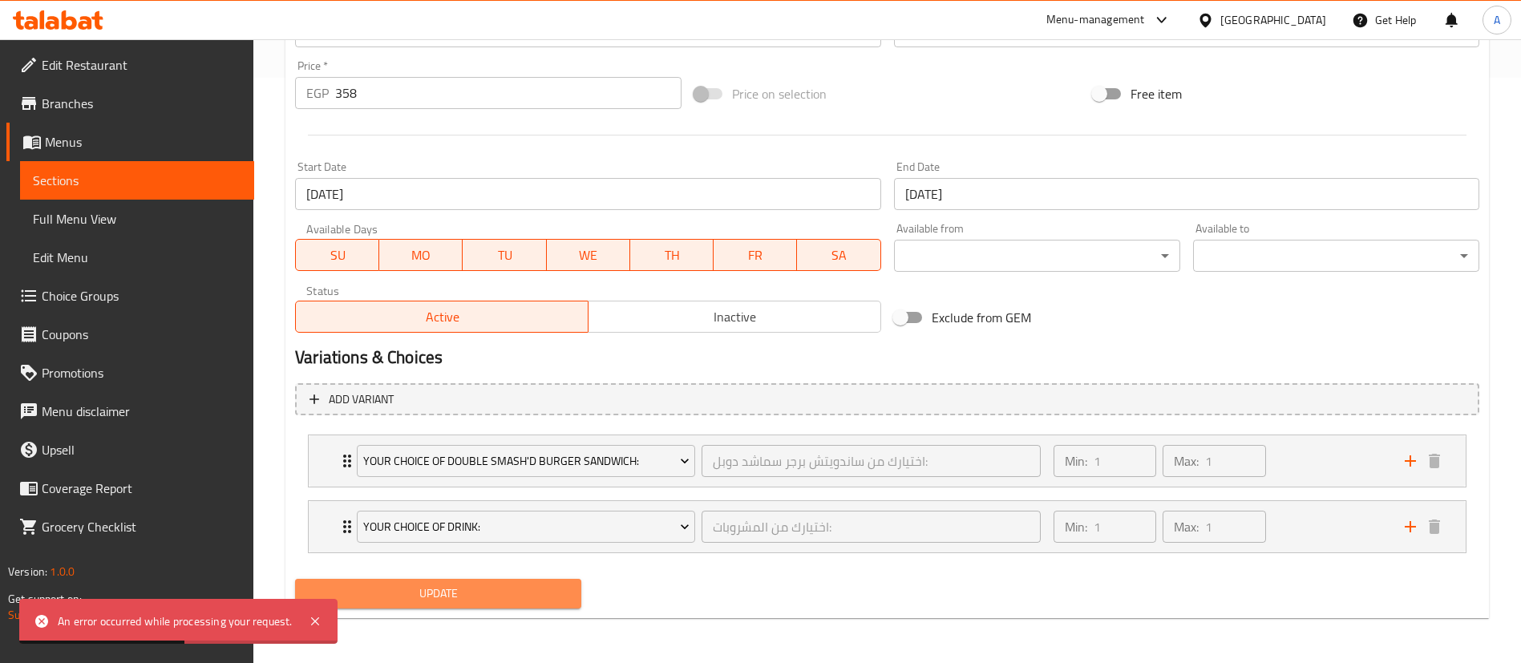
click at [465, 606] on button "Update" at bounding box center [438, 594] width 286 height 30
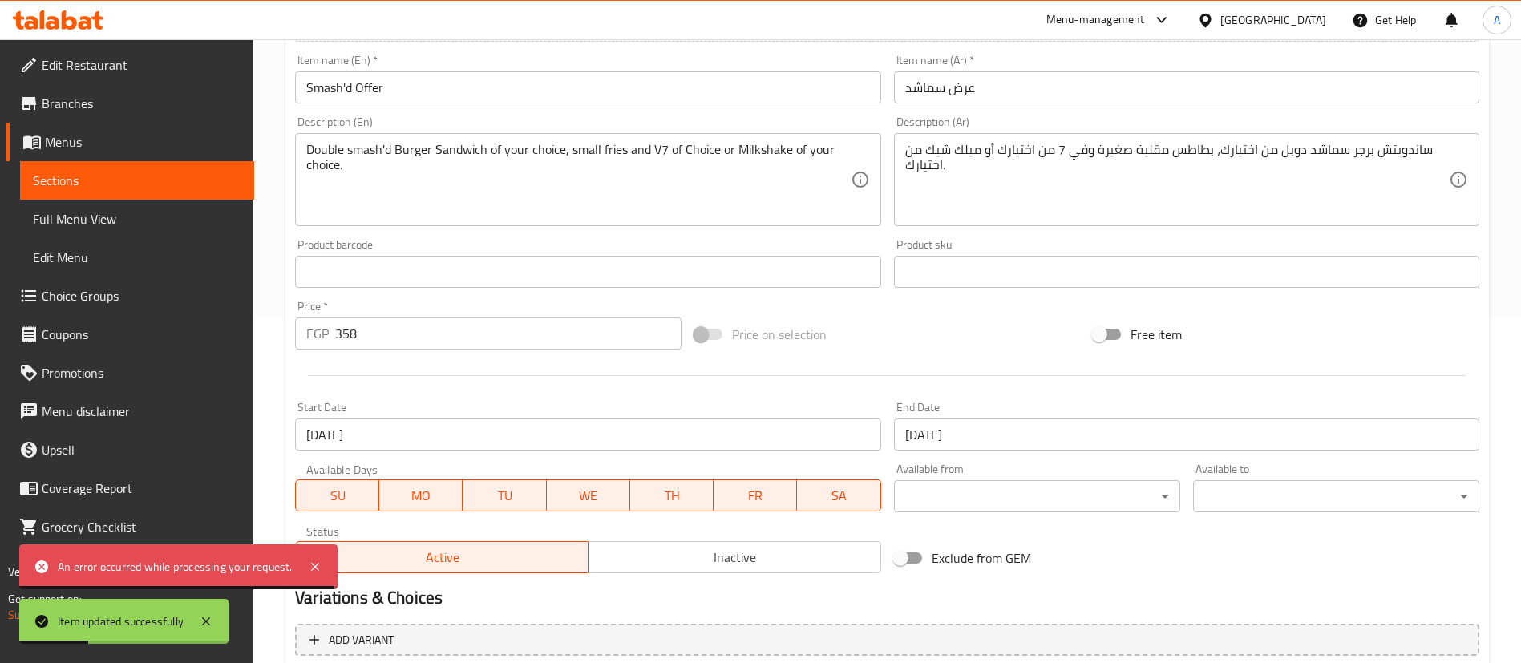
scroll to position [0, 0]
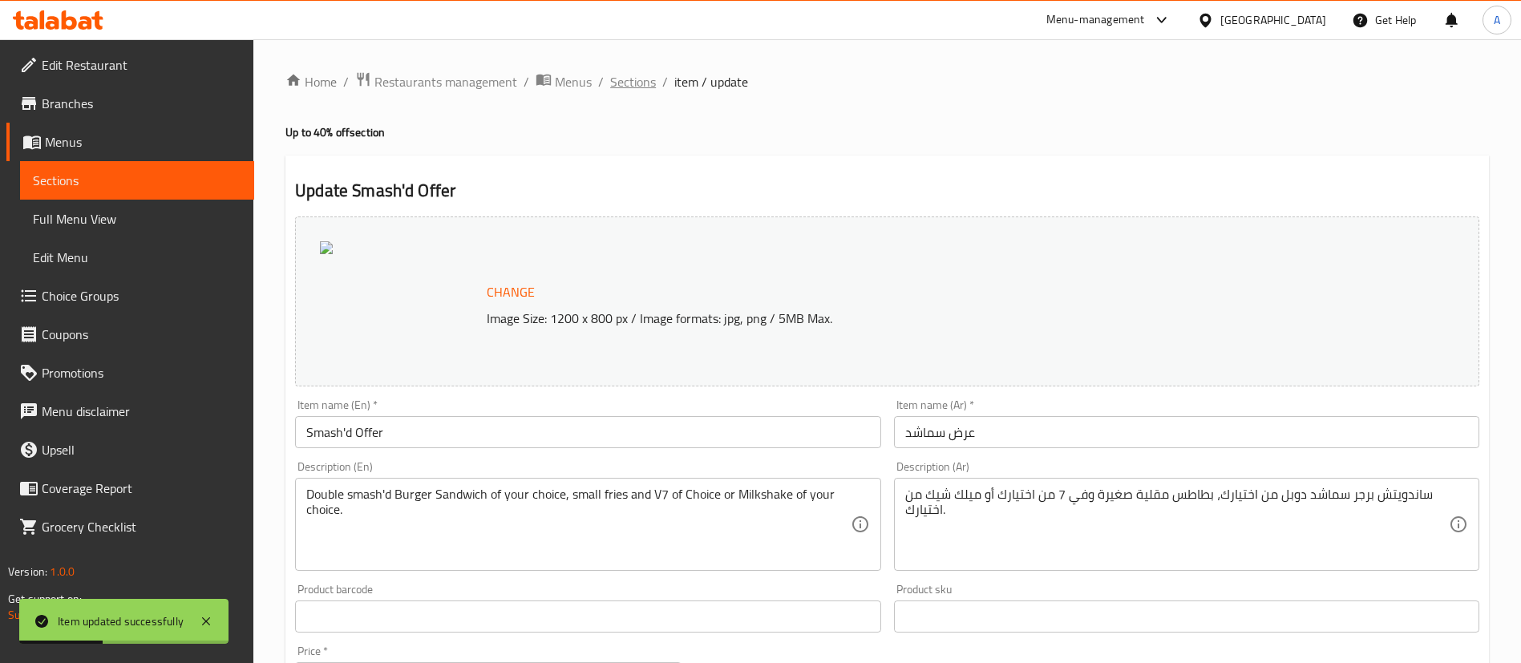
click at [622, 72] on span "Sections" at bounding box center [633, 81] width 46 height 19
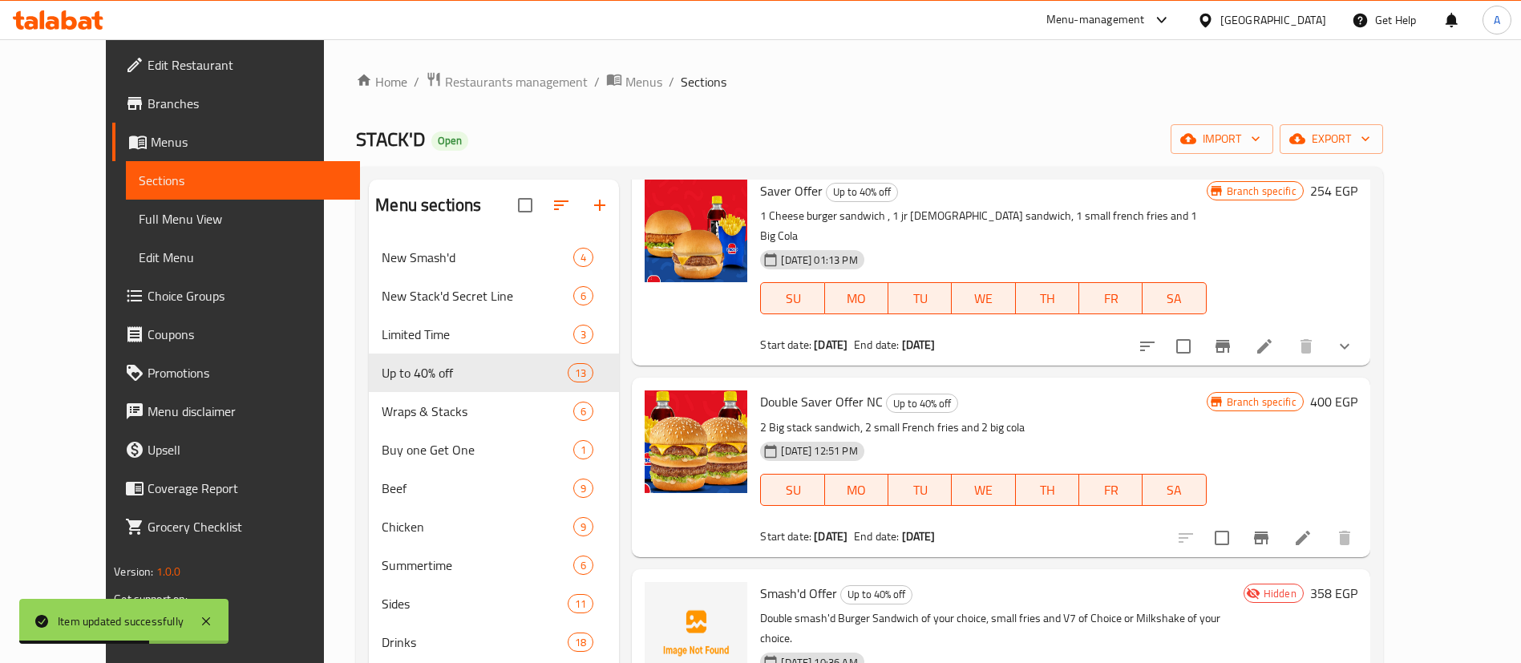
scroll to position [281, 0]
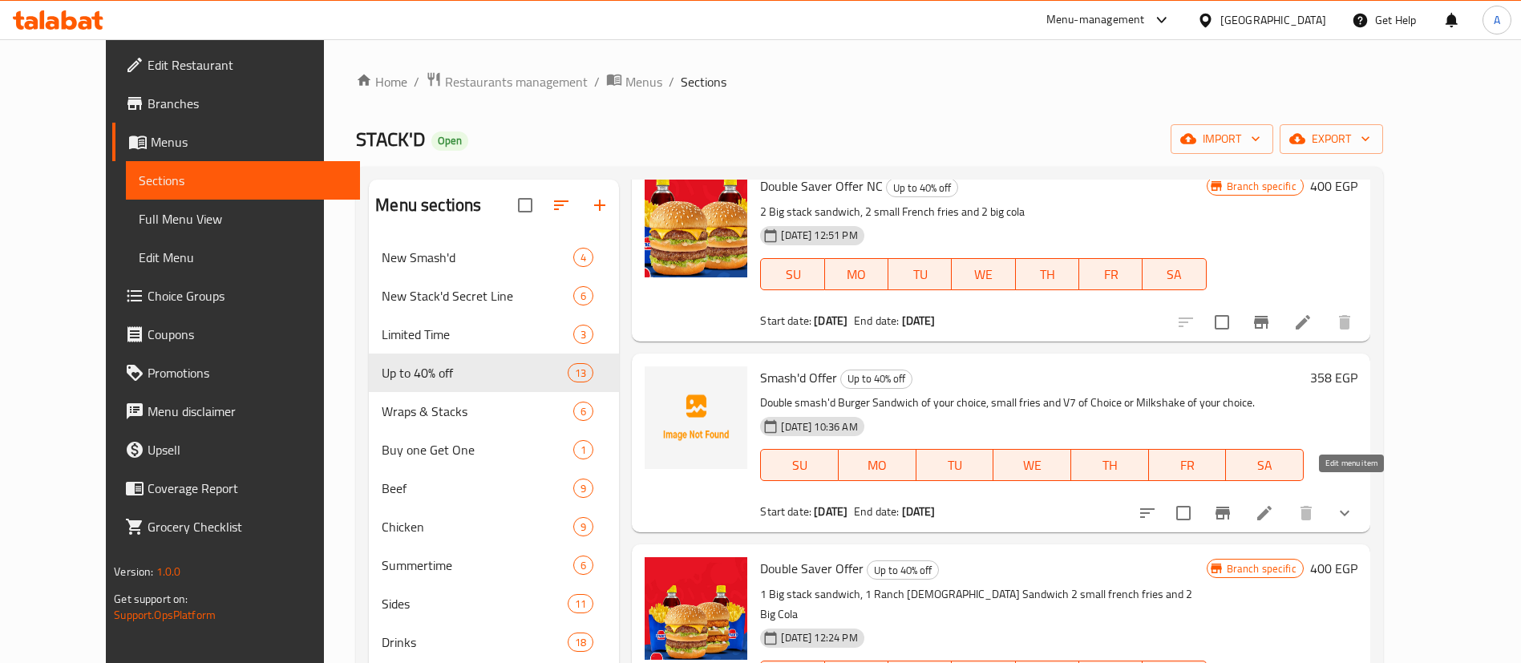
click at [1274, 504] on icon at bounding box center [1264, 513] width 19 height 19
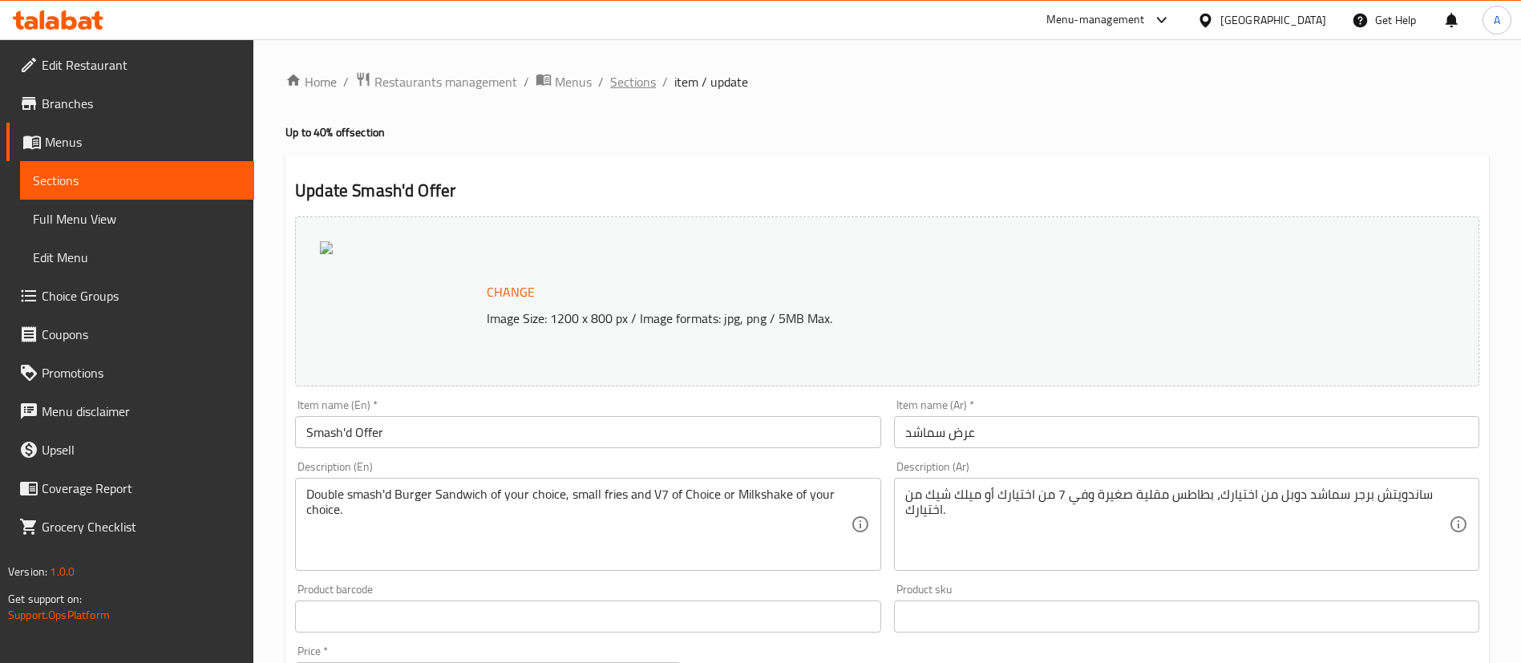
click at [634, 79] on span "Sections" at bounding box center [633, 81] width 46 height 19
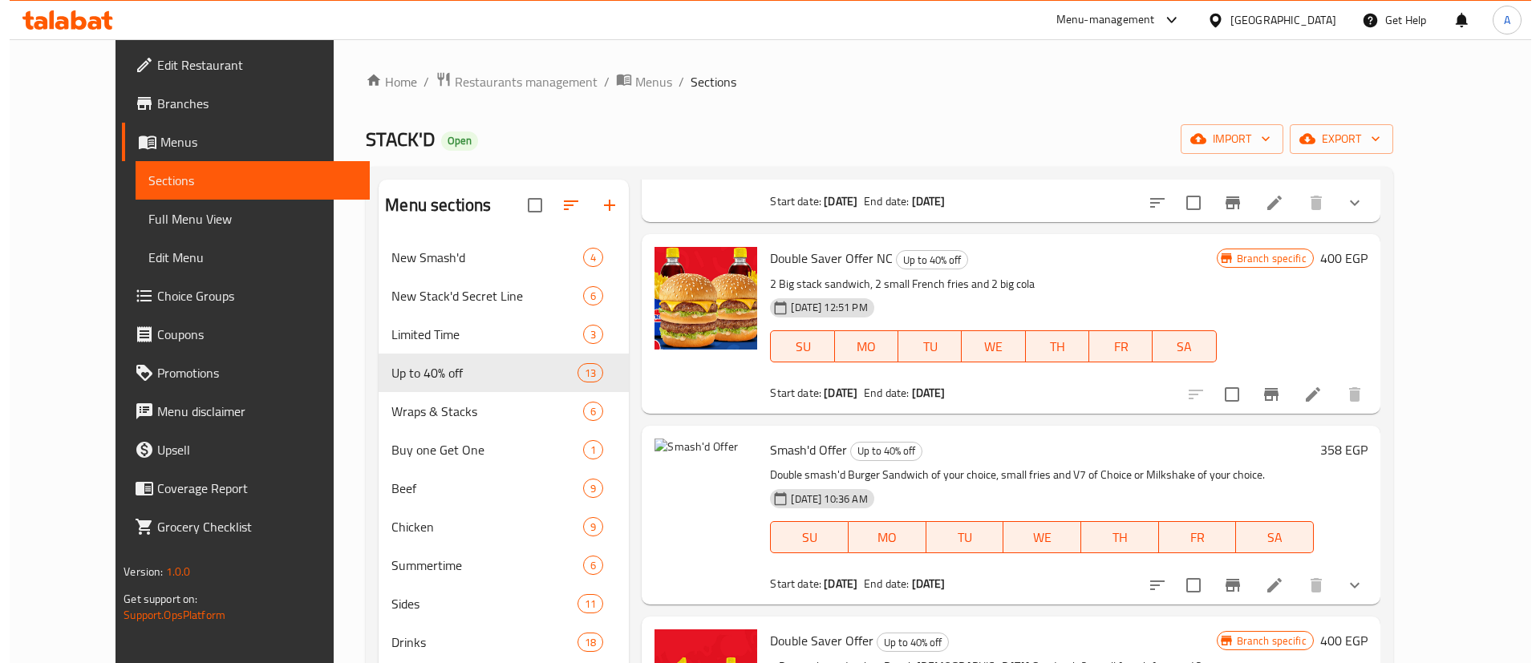
scroll to position [209, 0]
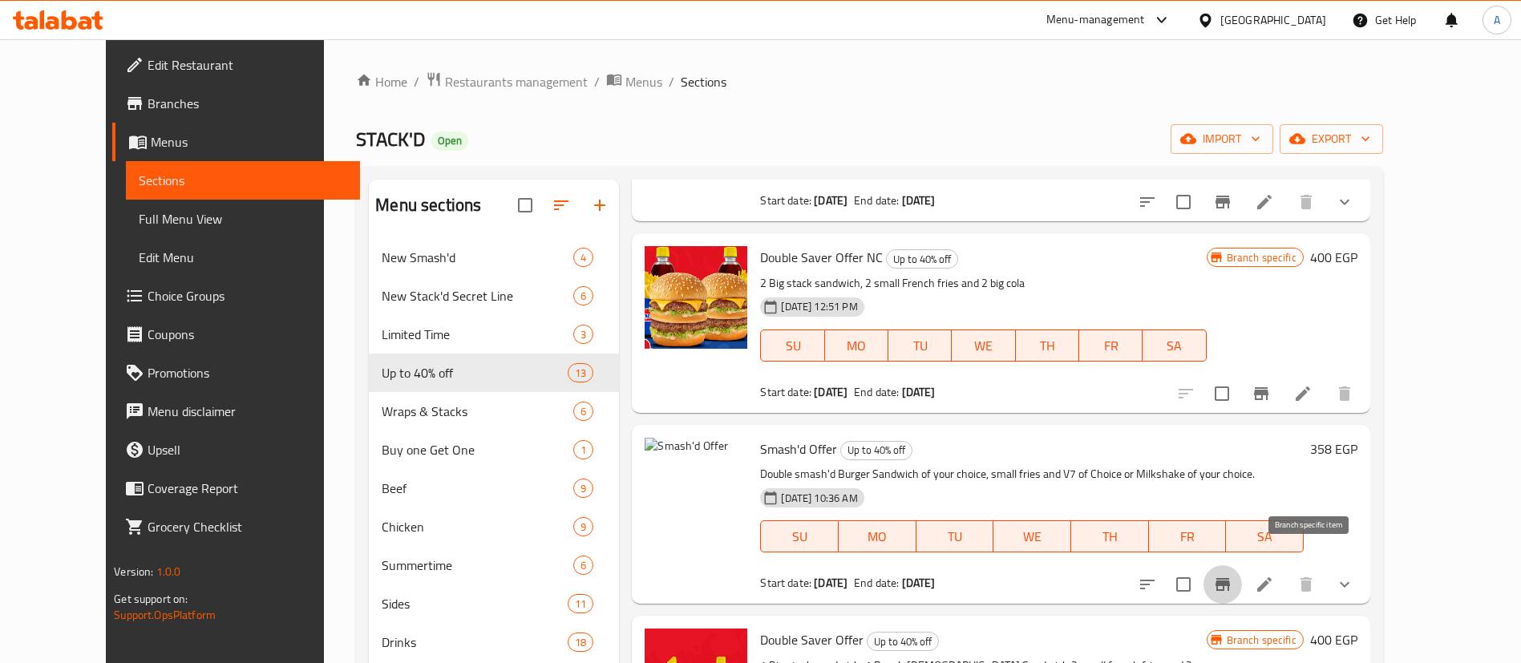
click at [1230, 578] on icon "Branch-specific-item" at bounding box center [1223, 584] width 14 height 13
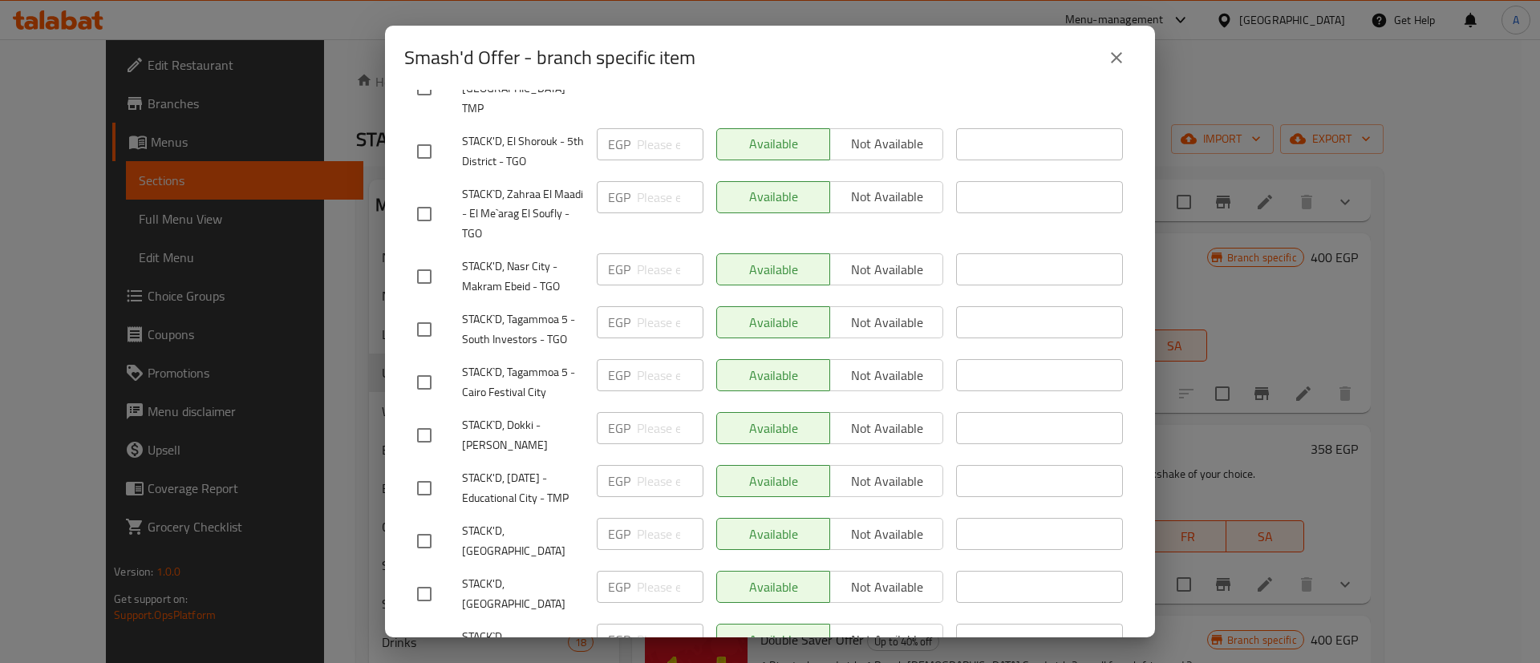
scroll to position [1269, 0]
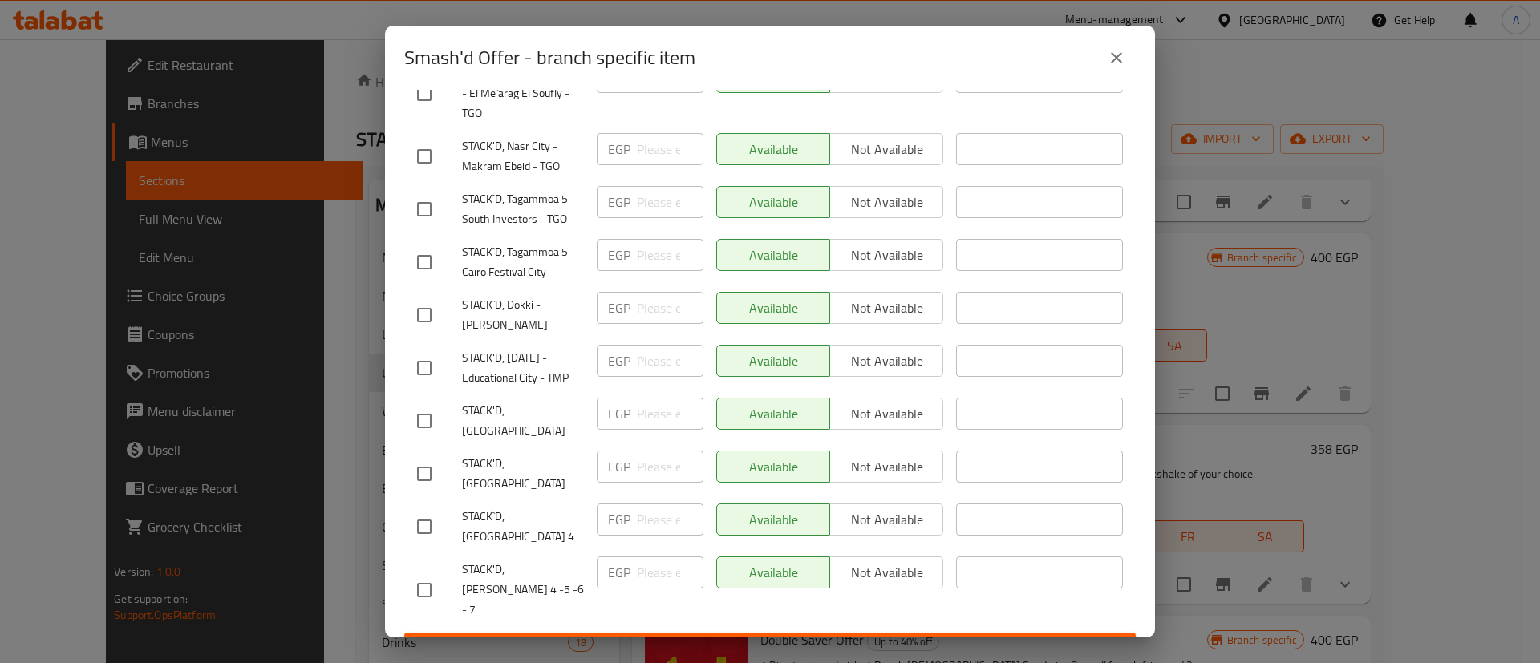
drag, startPoint x: 424, startPoint y: 561, endPoint x: 417, endPoint y: 551, distance: 12.0
click at [422, 573] on input "checkbox" at bounding box center [424, 590] width 34 height 34
checkbox input "true"
click at [425, 510] on input "checkbox" at bounding box center [424, 527] width 34 height 34
checkbox input "true"
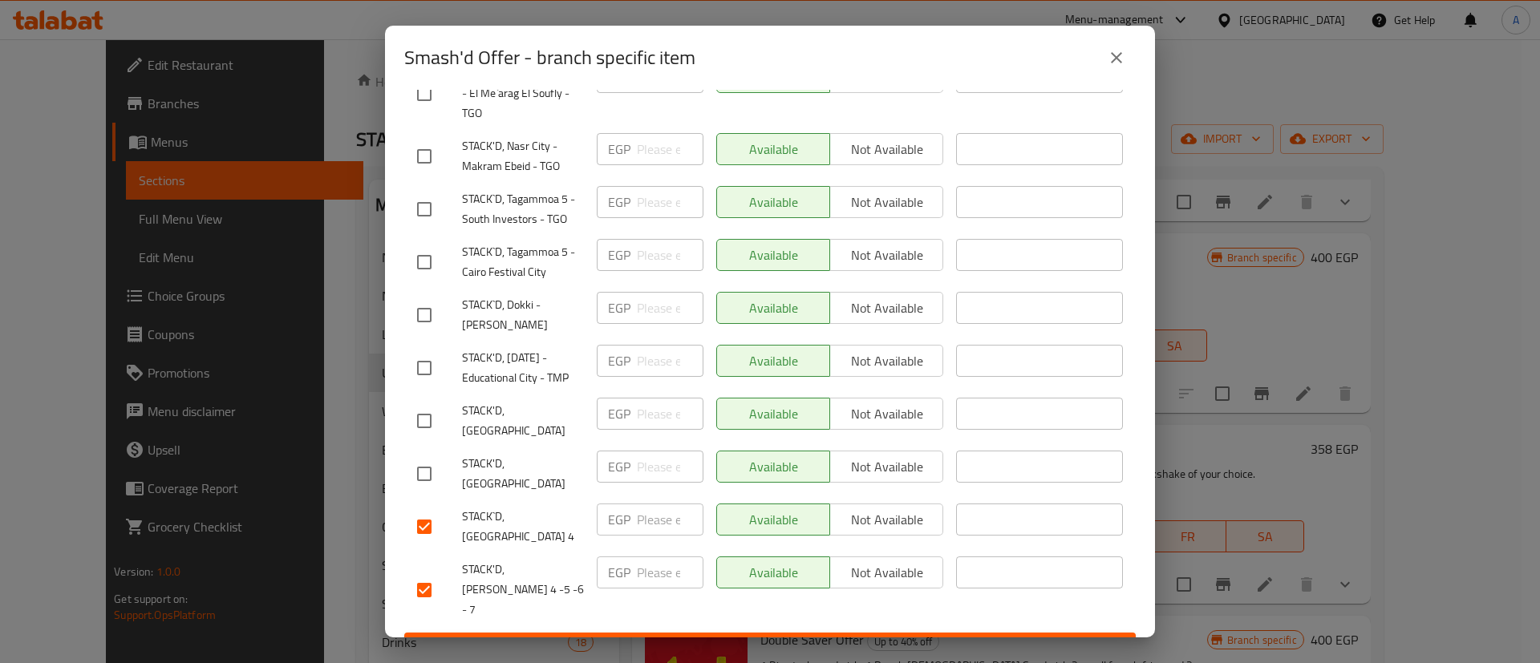
click at [423, 463] on input "checkbox" at bounding box center [424, 474] width 34 height 34
checkbox input "true"
click at [430, 419] on input "checkbox" at bounding box center [424, 421] width 34 height 34
checkbox input "true"
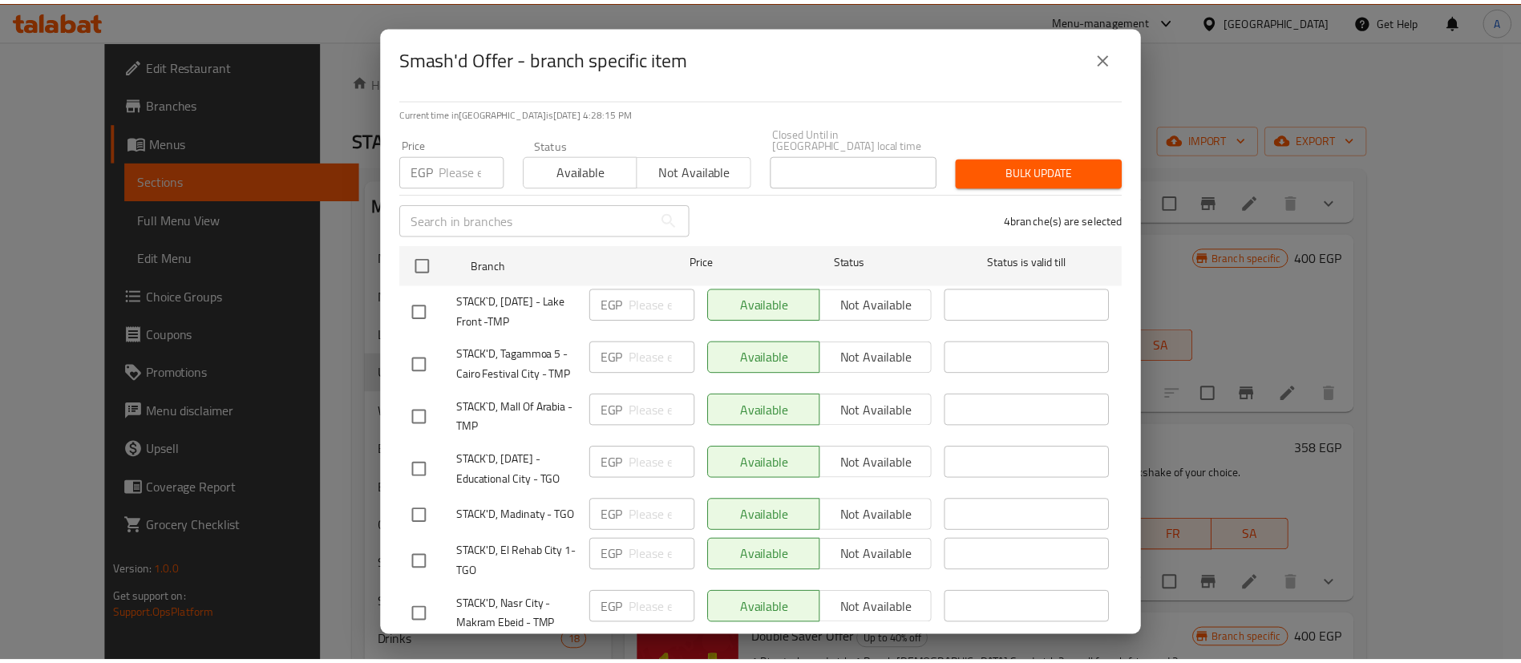
scroll to position [0, 0]
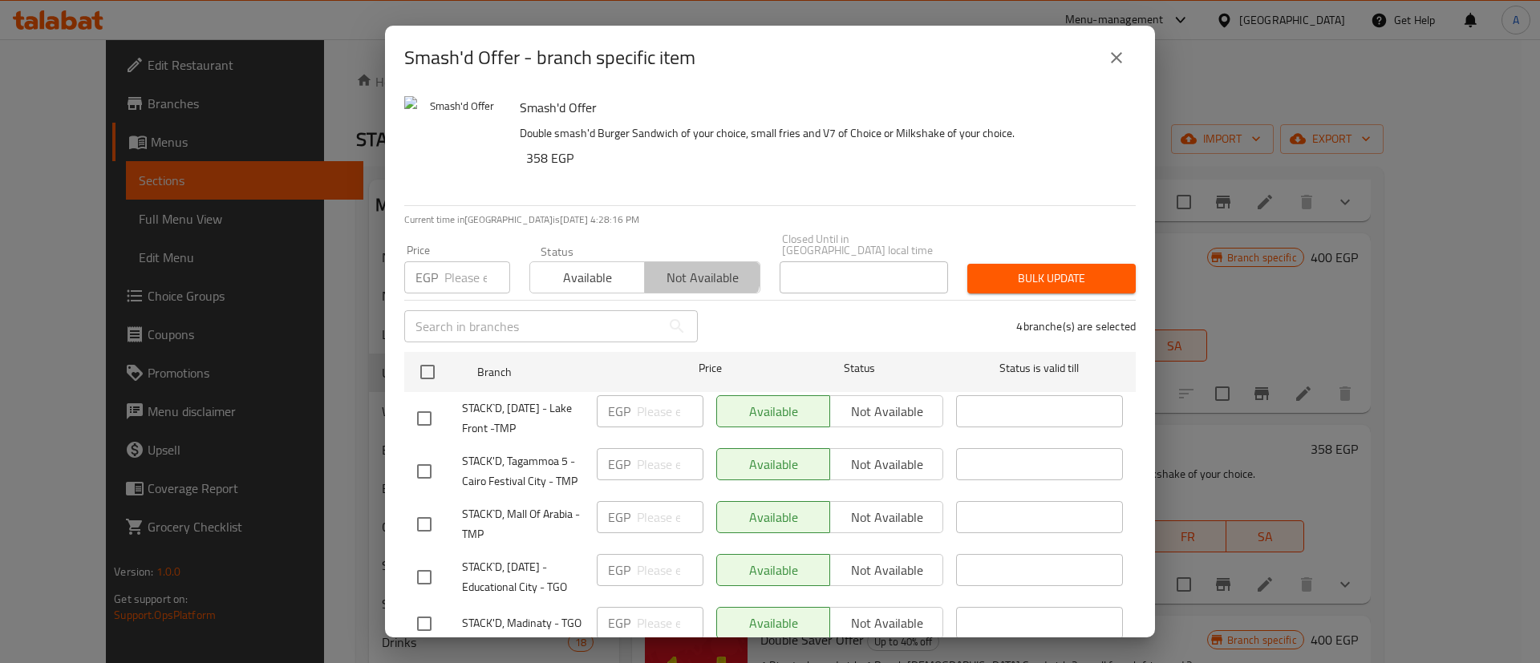
click at [675, 266] on span "Not available" at bounding box center [702, 277] width 102 height 23
click at [1060, 269] on span "Bulk update" at bounding box center [1051, 279] width 143 height 20
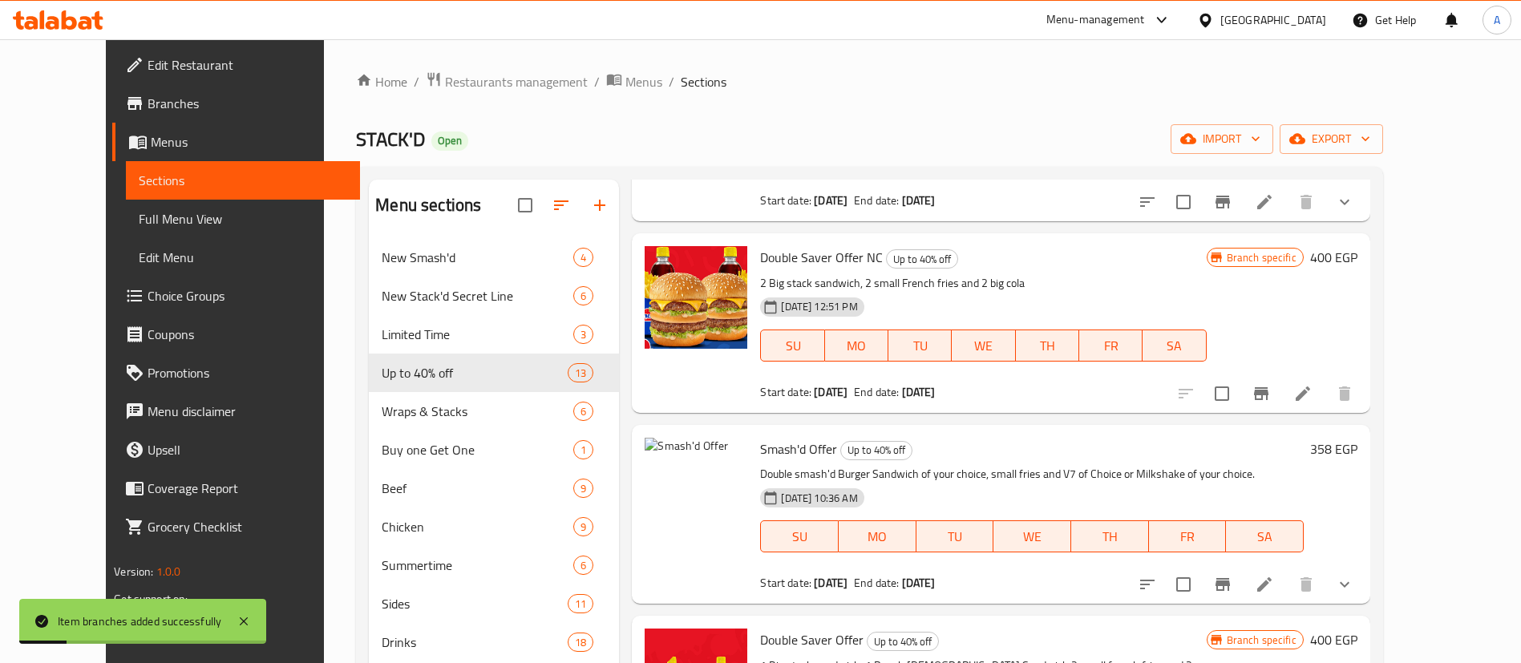
click at [1274, 575] on icon at bounding box center [1264, 584] width 19 height 19
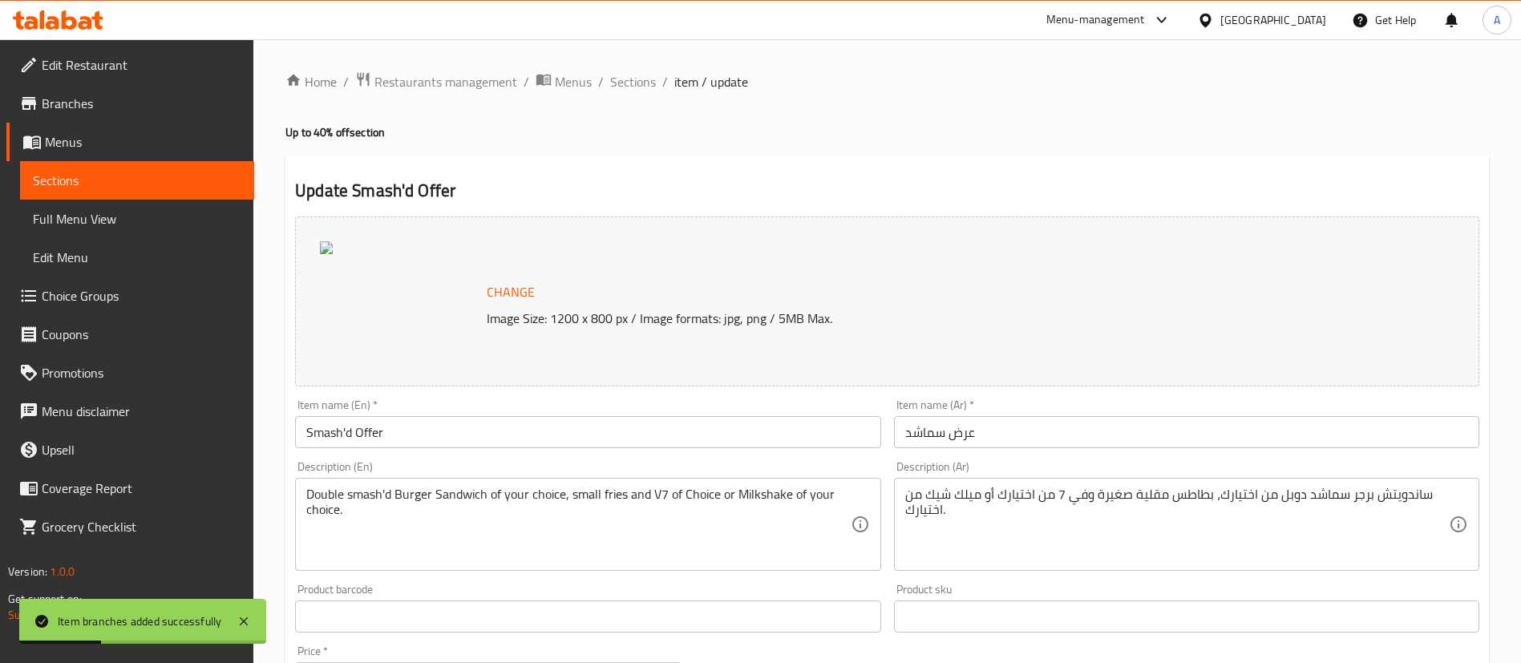
click at [523, 292] on span "Change" at bounding box center [511, 292] width 48 height 23
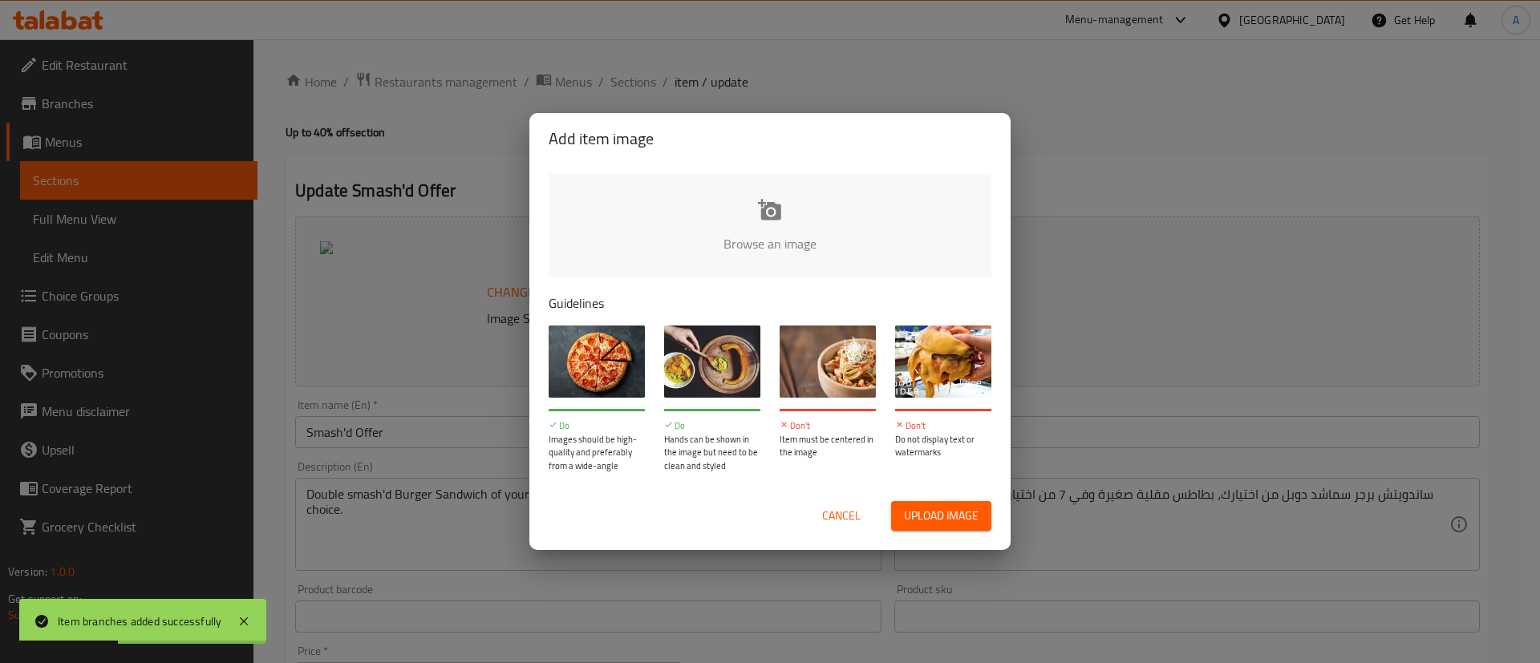
click at [802, 214] on input "file" at bounding box center [1312, 249] width 1527 height 150
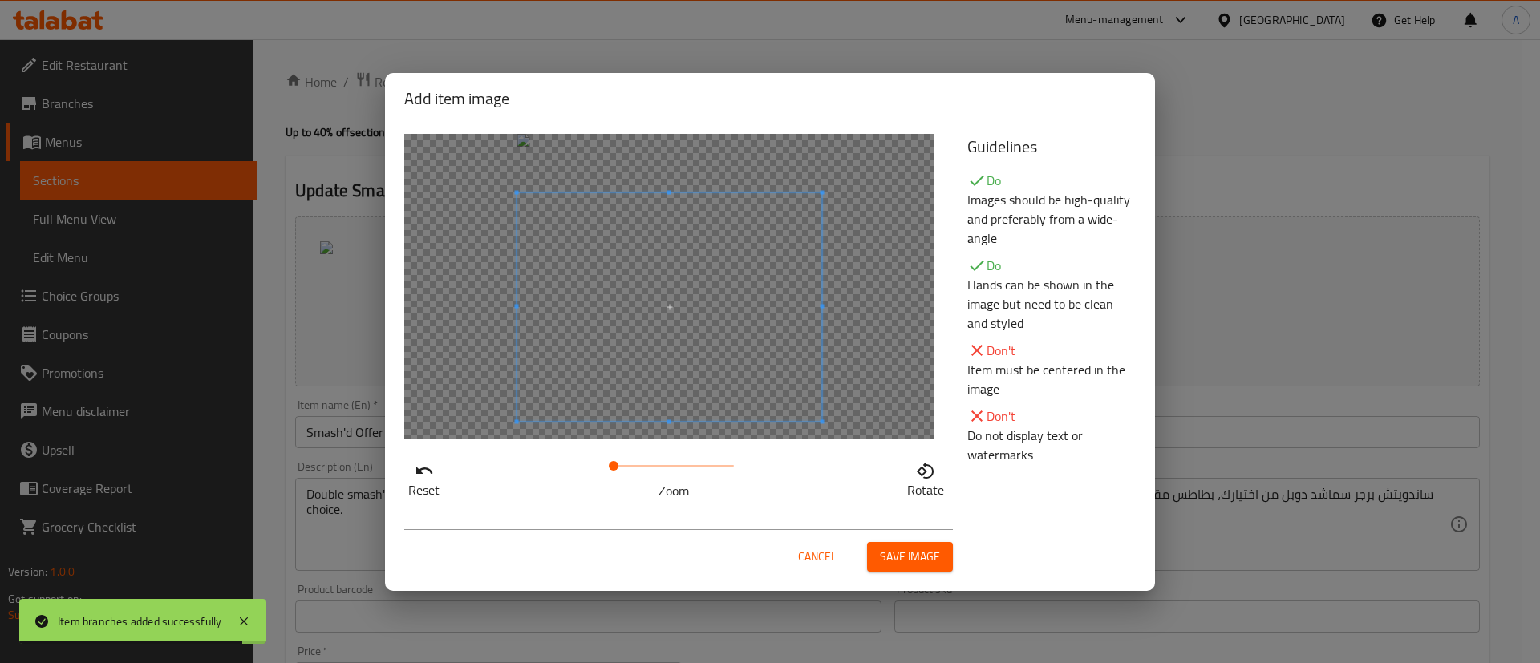
click at [777, 380] on span at bounding box center [669, 306] width 305 height 229
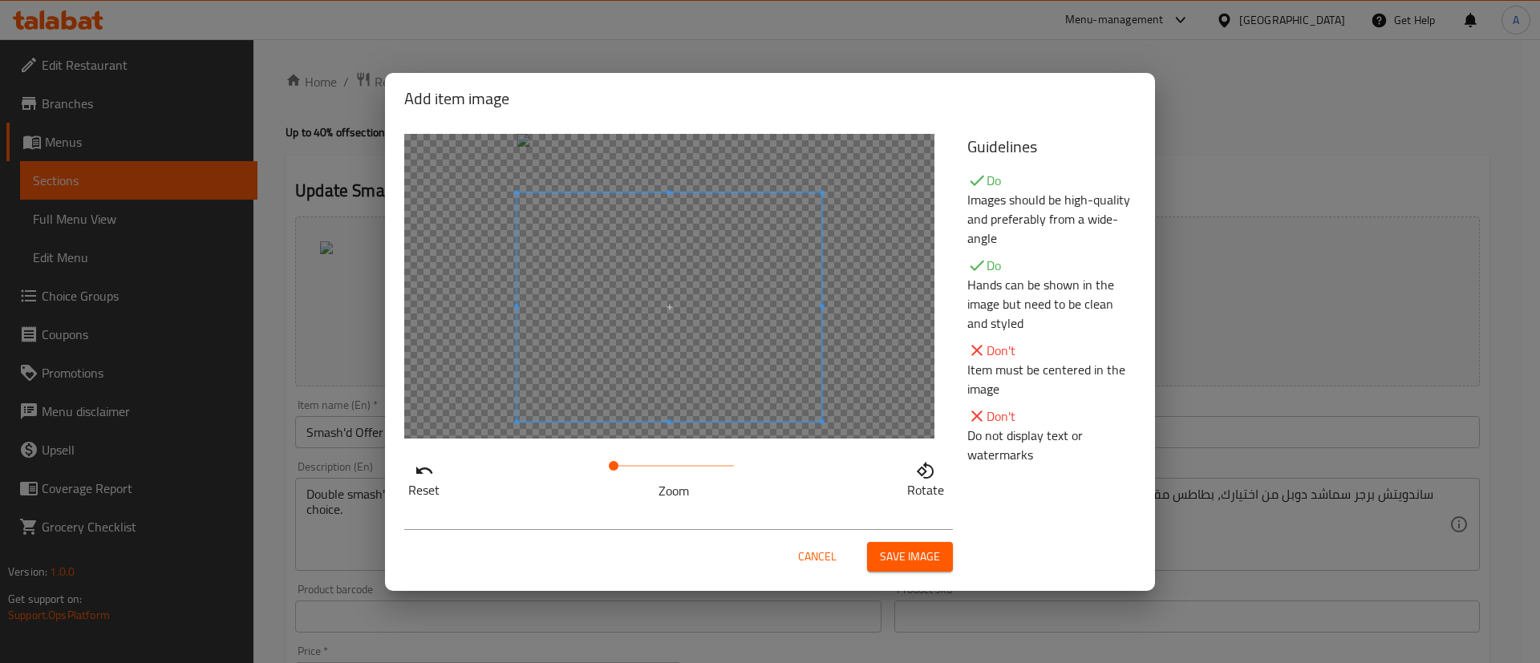
click at [909, 561] on span "Save image" at bounding box center [910, 557] width 60 height 20
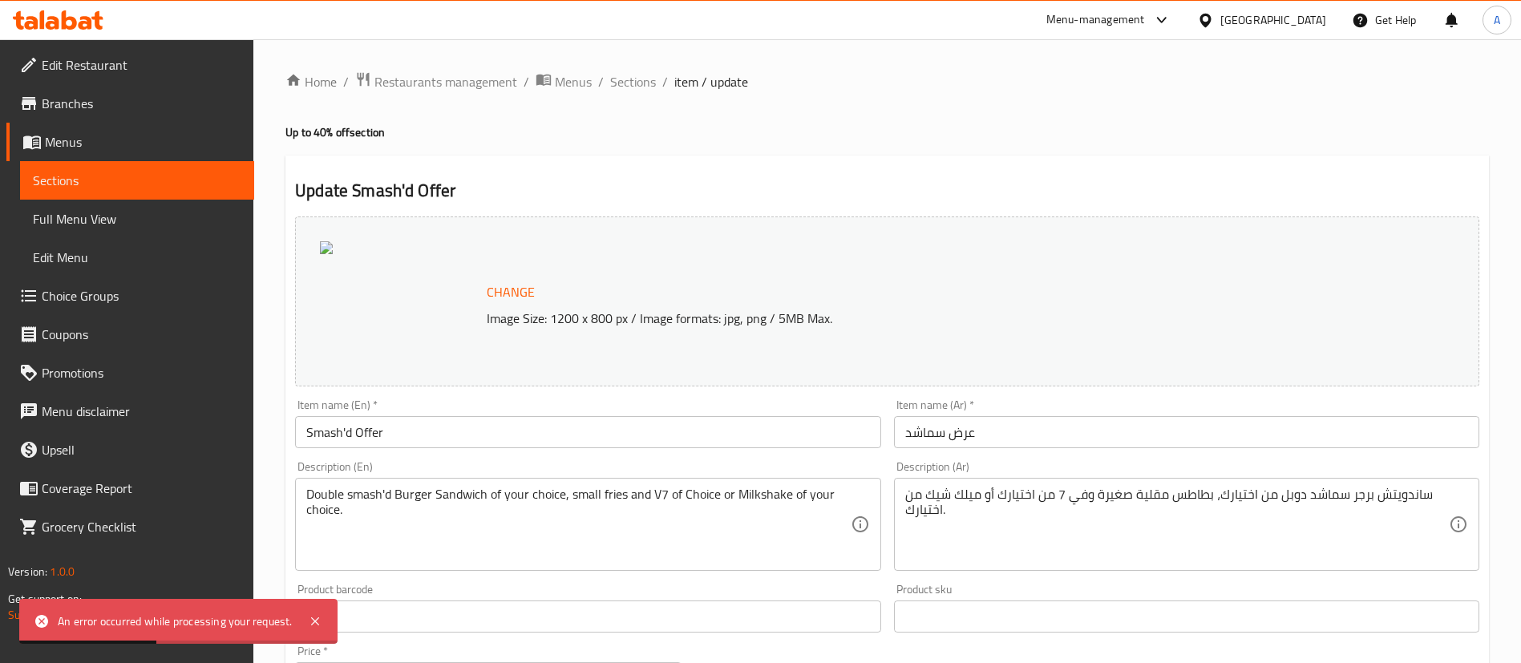
click at [512, 288] on span "Change" at bounding box center [511, 292] width 48 height 23
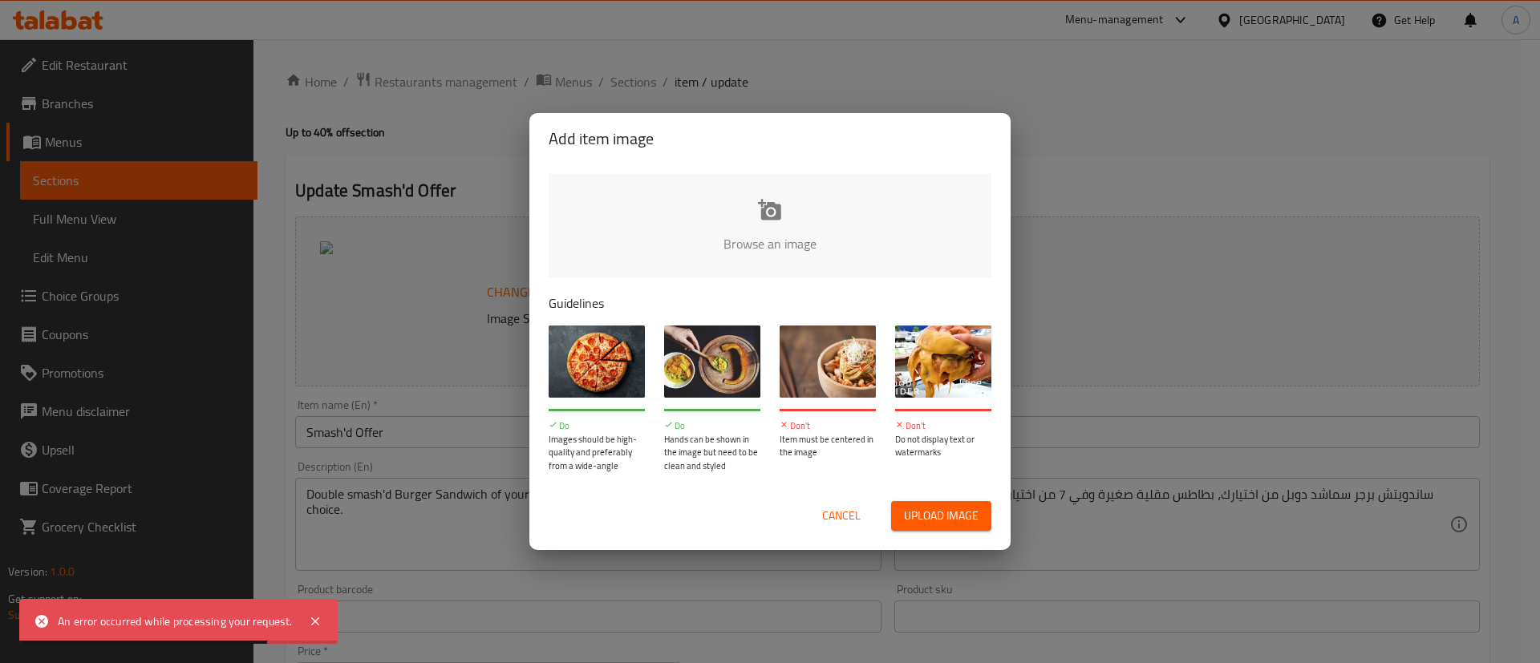
click at [600, 290] on div "Browse an image Guidelines Do Images should be high-quality and preferably from…" at bounding box center [769, 323] width 481 height 318
click at [613, 272] on input "file" at bounding box center [1312, 249] width 1527 height 150
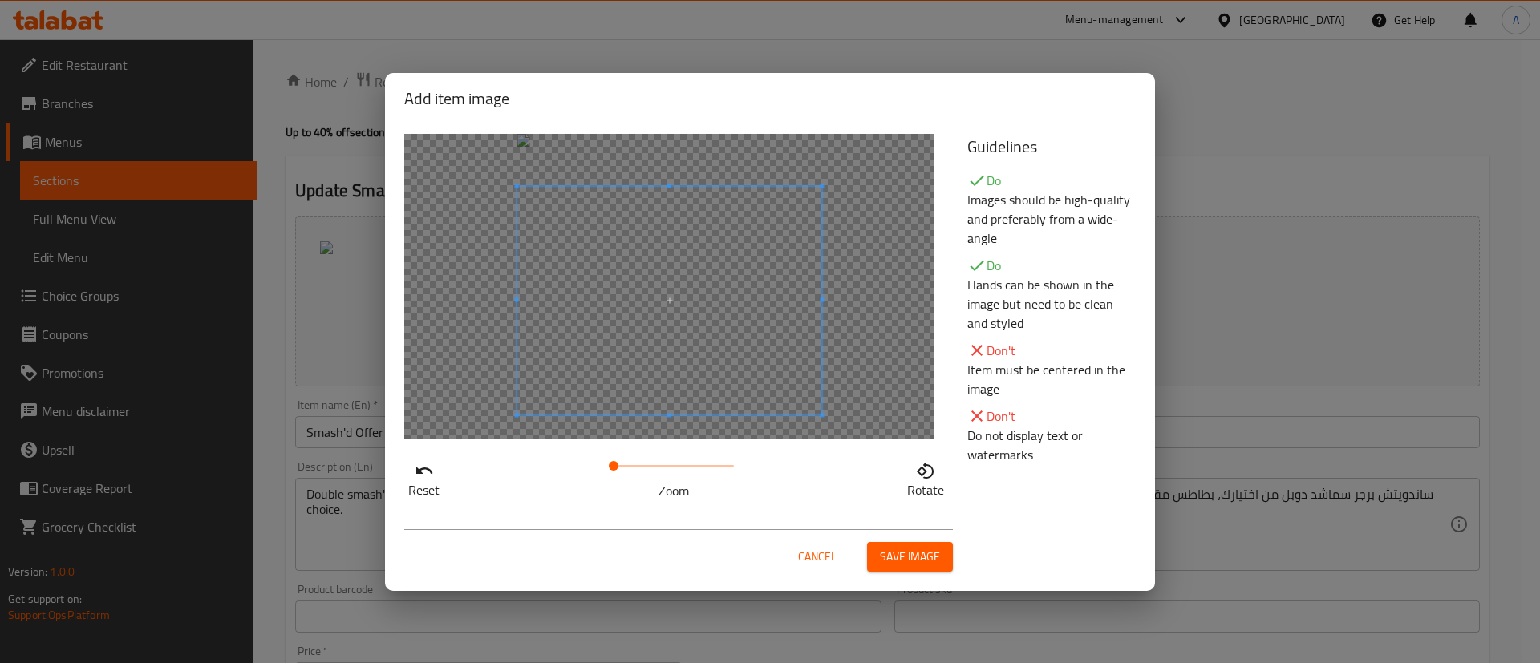
click at [763, 386] on span at bounding box center [669, 300] width 305 height 229
click at [719, 419] on span at bounding box center [669, 324] width 305 height 229
click at [926, 560] on span "Save image" at bounding box center [910, 557] width 60 height 20
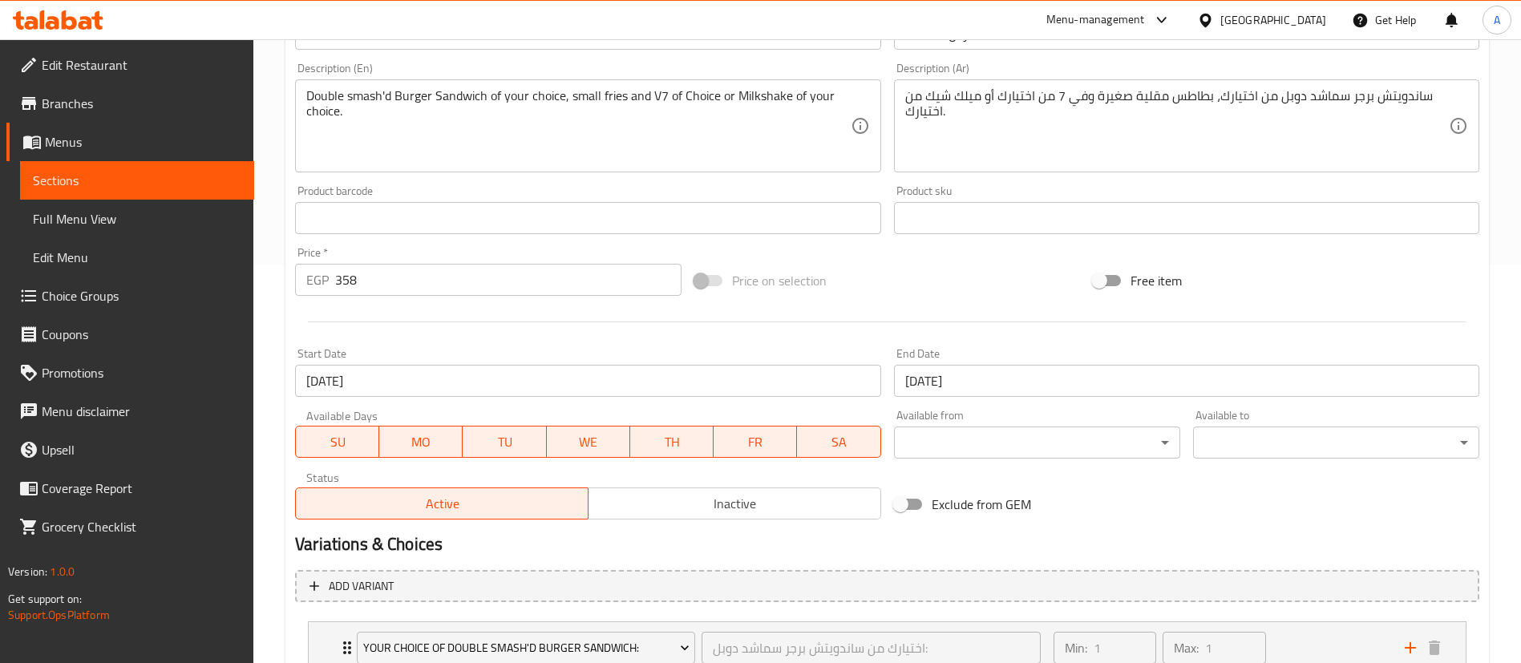
scroll to position [561, 0]
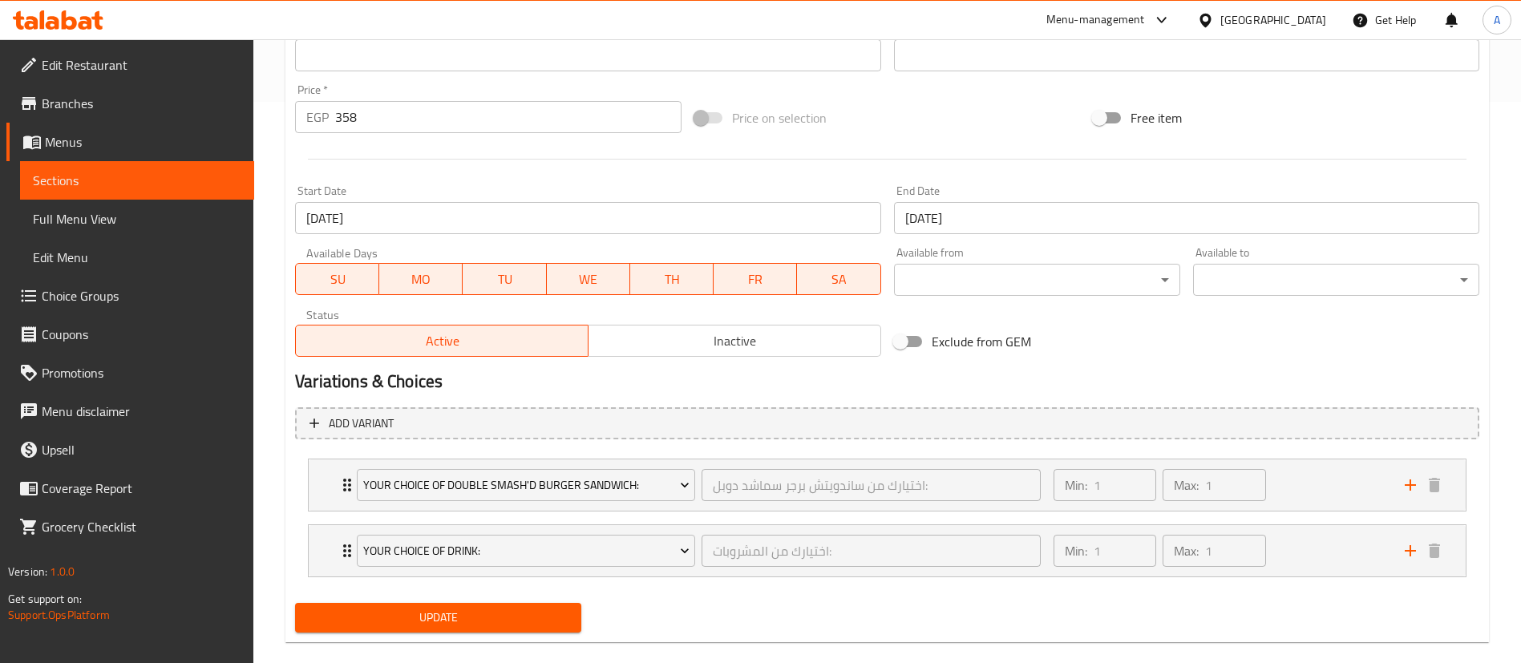
click at [431, 608] on span "Update" at bounding box center [438, 618] width 261 height 20
